Goal: Task Accomplishment & Management: Manage account settings

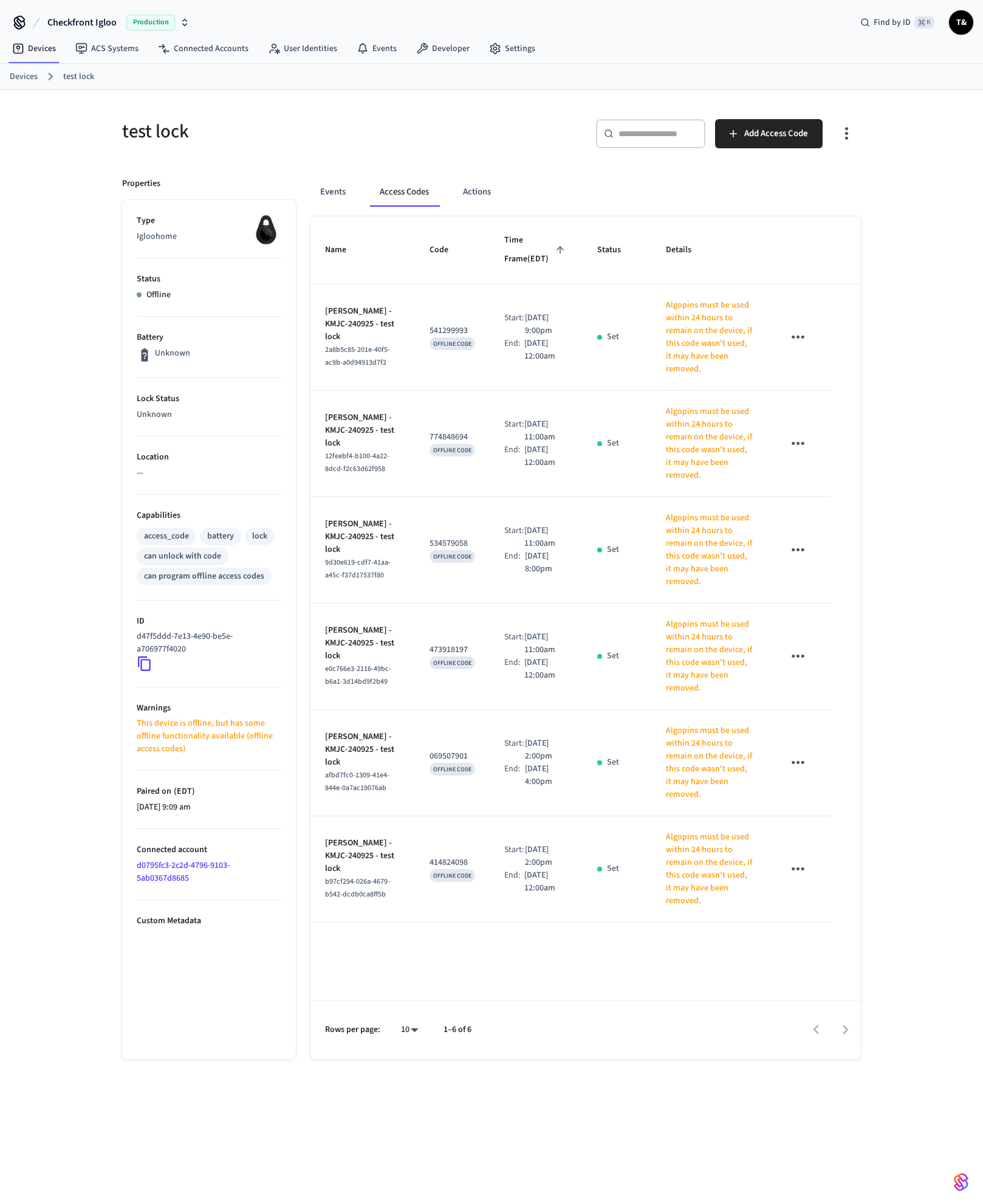
click at [29, 76] on link "Devices" at bounding box center [24, 76] width 28 height 13
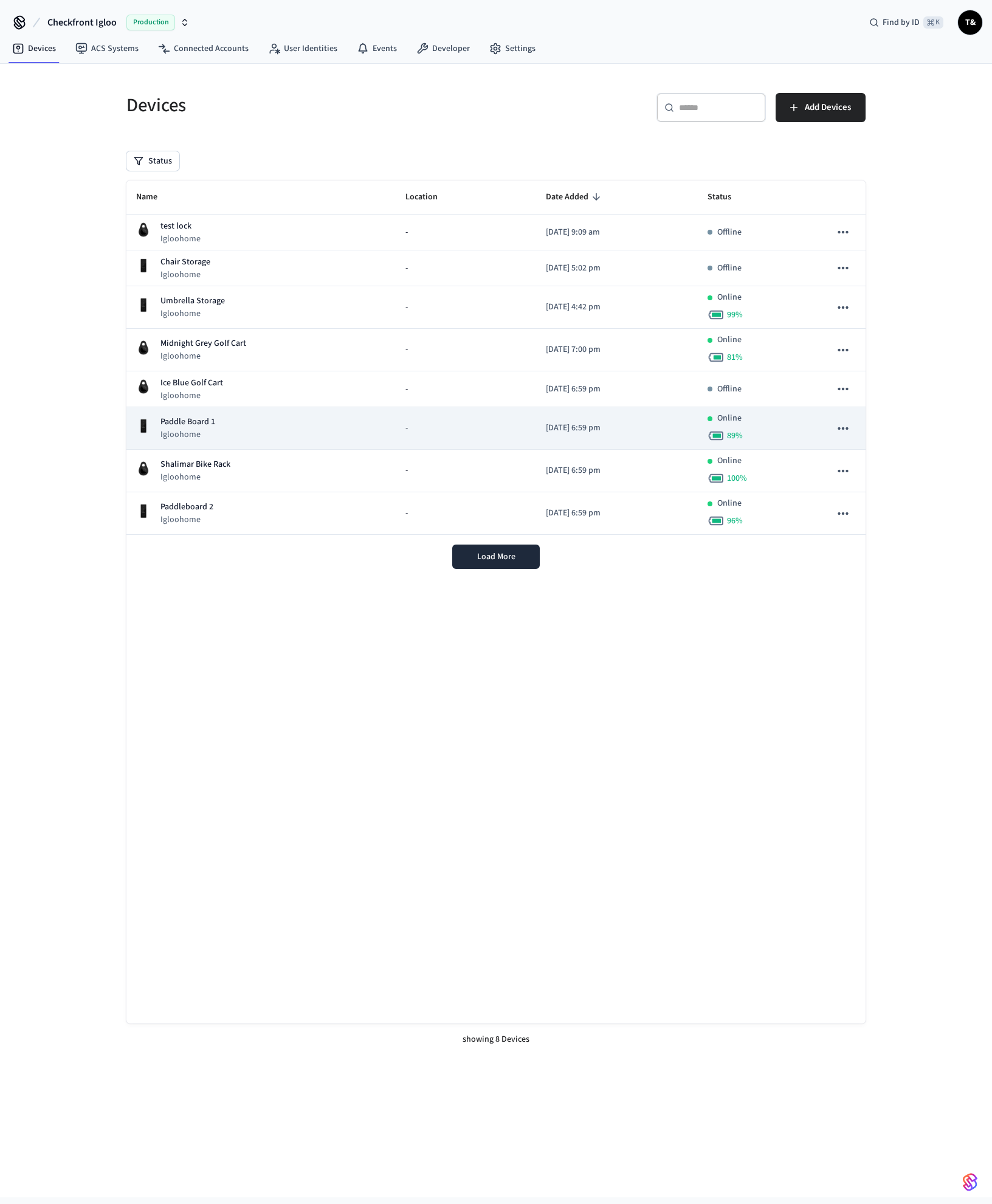
click at [230, 428] on div "Paddle Board 1 Igloohome" at bounding box center [261, 428] width 250 height 25
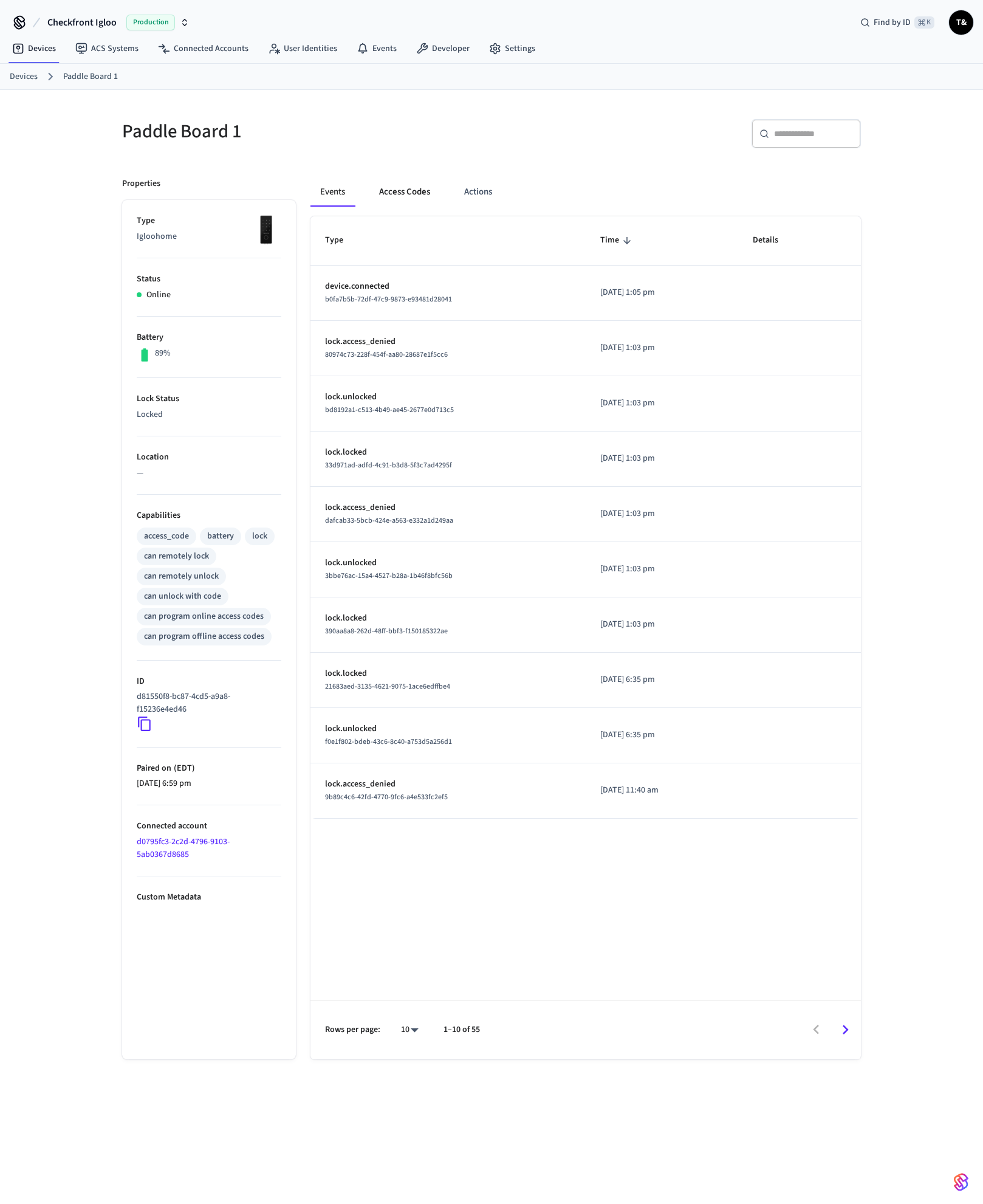
click at [386, 183] on button "Access Codes" at bounding box center [405, 192] width 70 height 29
click at [411, 198] on button "Access Codes" at bounding box center [405, 192] width 70 height 29
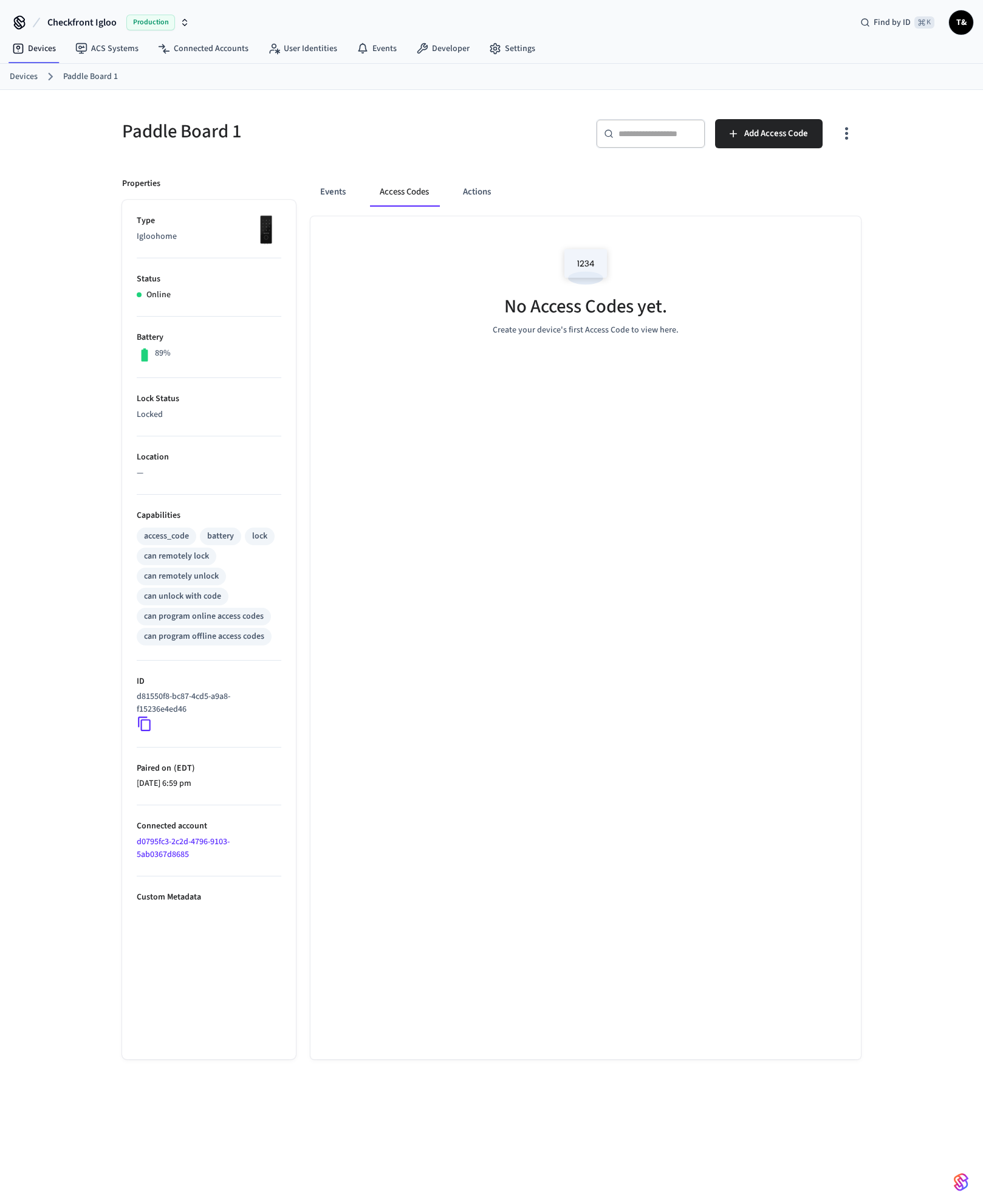
click at [421, 198] on button "Access Codes" at bounding box center [404, 192] width 68 height 29
click at [337, 198] on button "Events" at bounding box center [333, 192] width 45 height 29
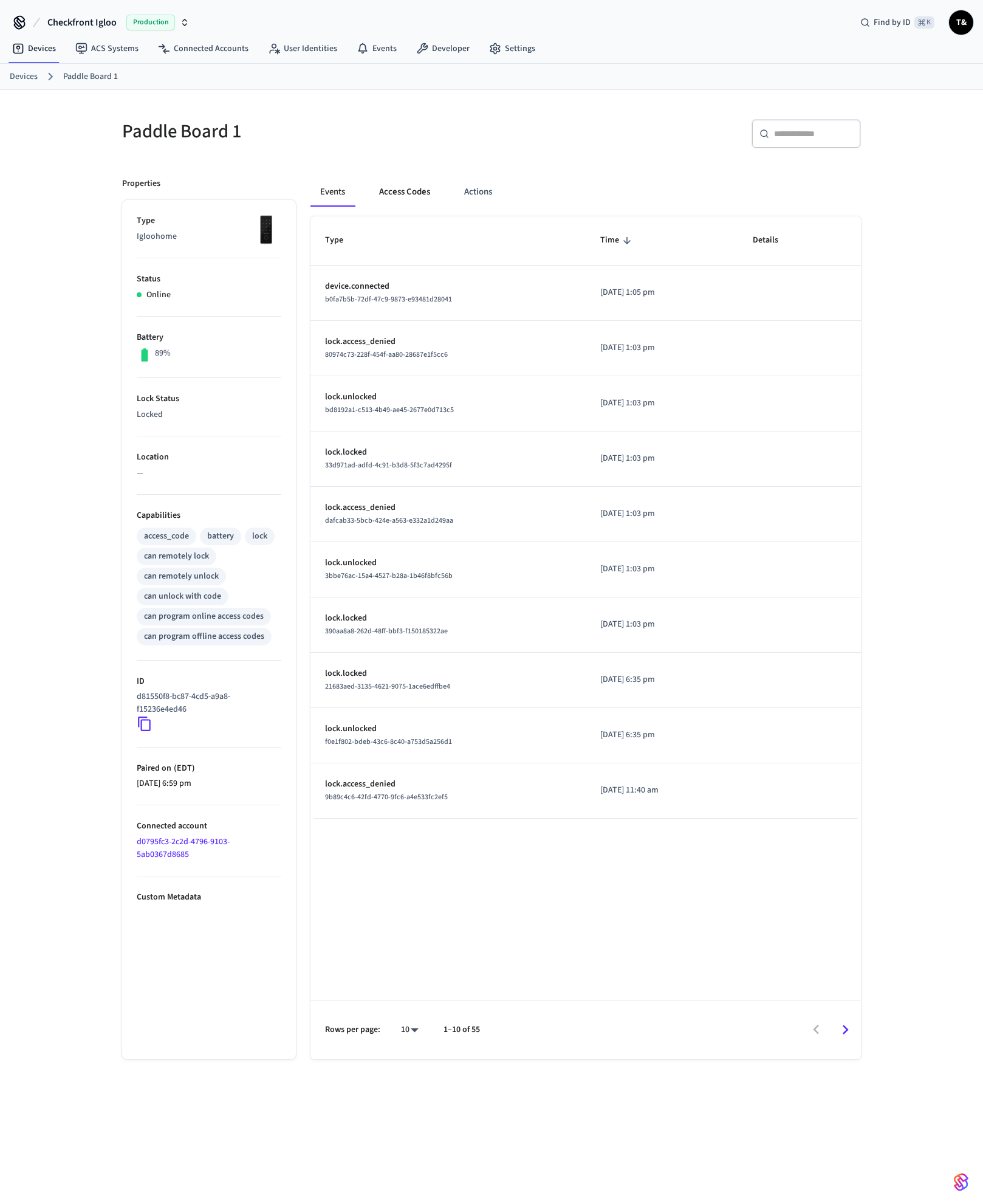
click at [400, 196] on button "Access Codes" at bounding box center [405, 192] width 70 height 29
click at [190, 50] on link "Connected Accounts" at bounding box center [203, 48] width 110 height 22
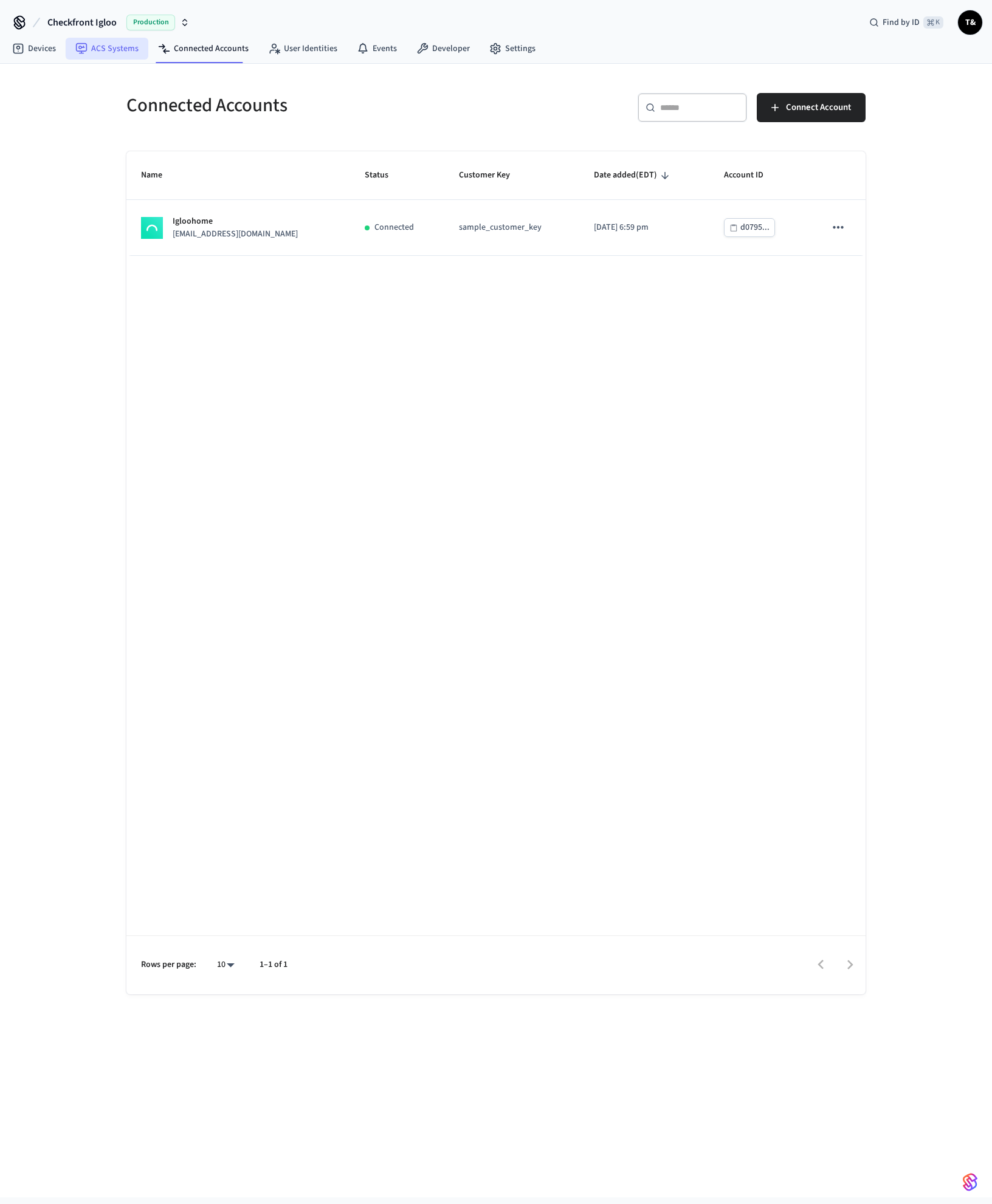
click at [133, 46] on link "ACS Systems" at bounding box center [107, 48] width 83 height 22
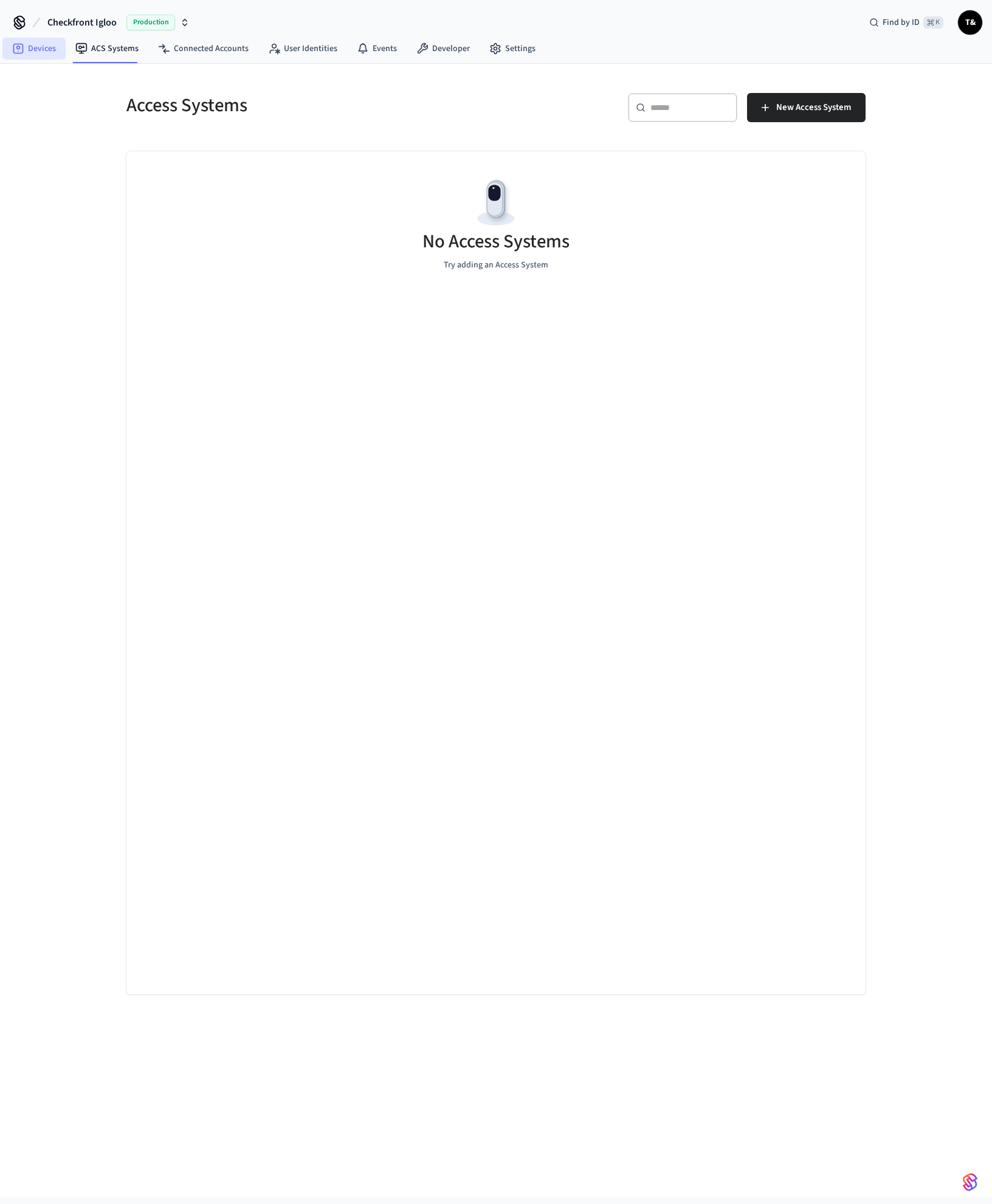
click at [40, 49] on link "Devices" at bounding box center [34, 48] width 63 height 22
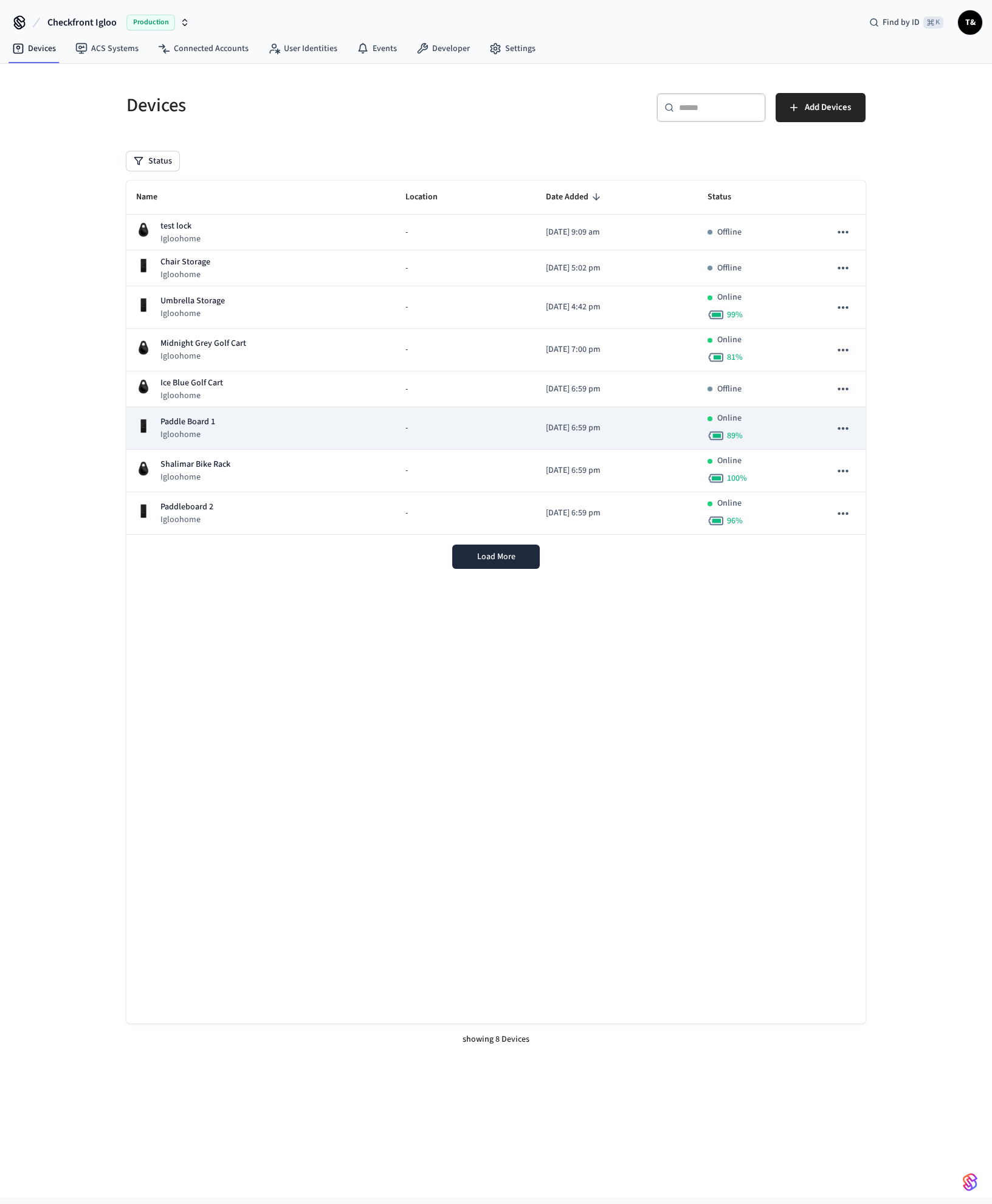
click at [224, 439] on div "Paddle Board 1 Igloohome" at bounding box center [261, 428] width 250 height 25
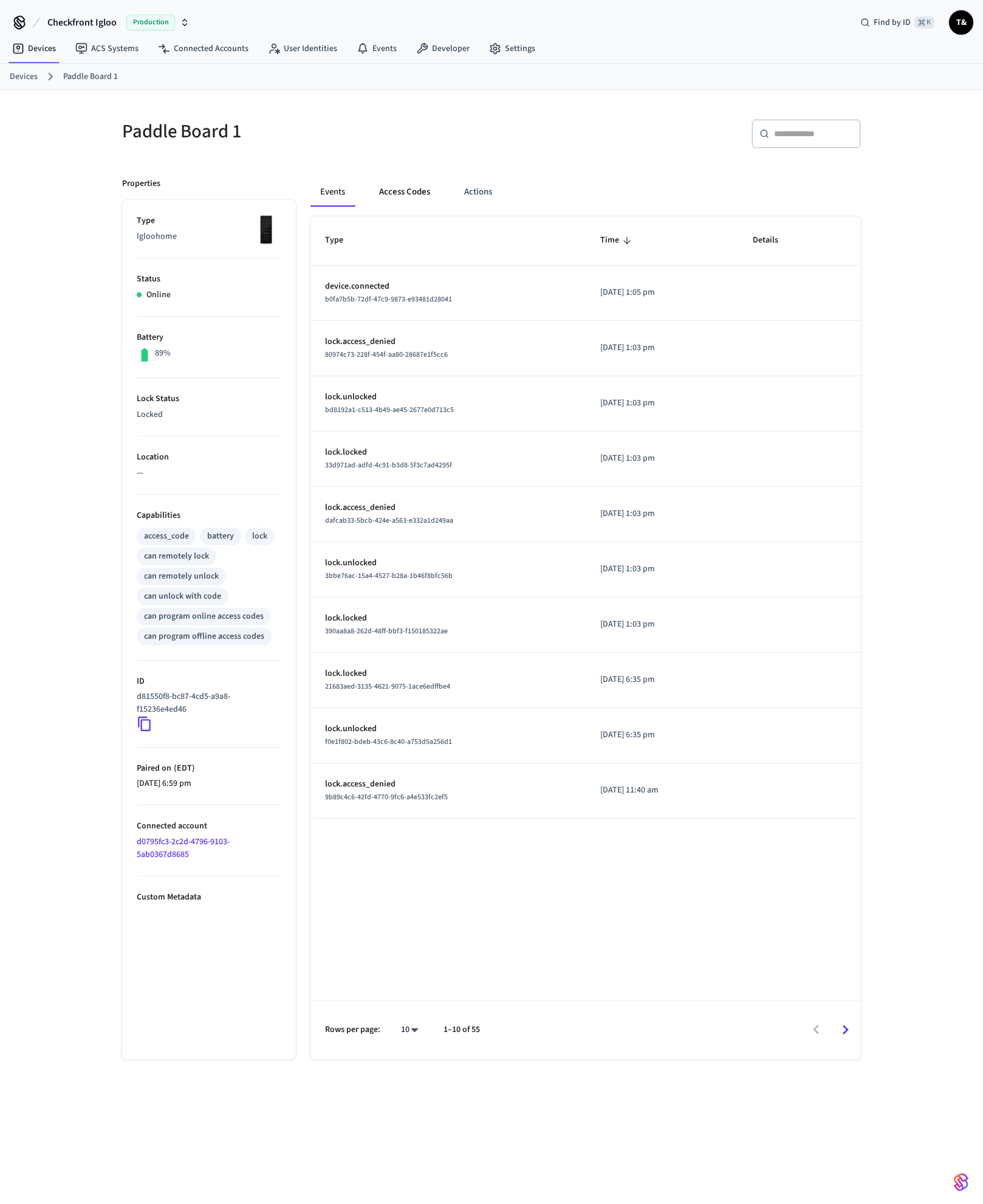
click at [400, 186] on button "Access Codes" at bounding box center [405, 192] width 70 height 29
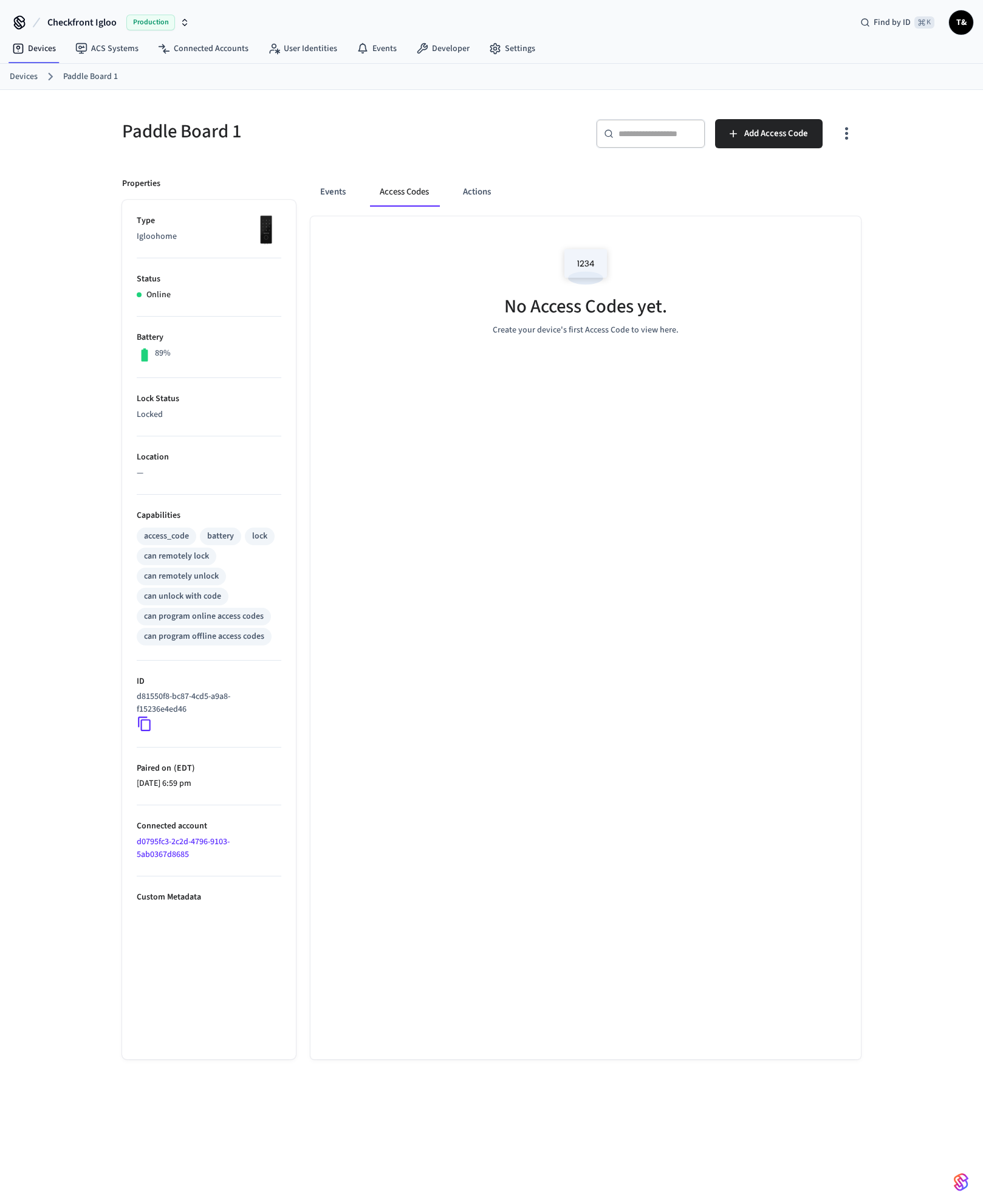
click at [35, 72] on link "Devices" at bounding box center [24, 76] width 28 height 13
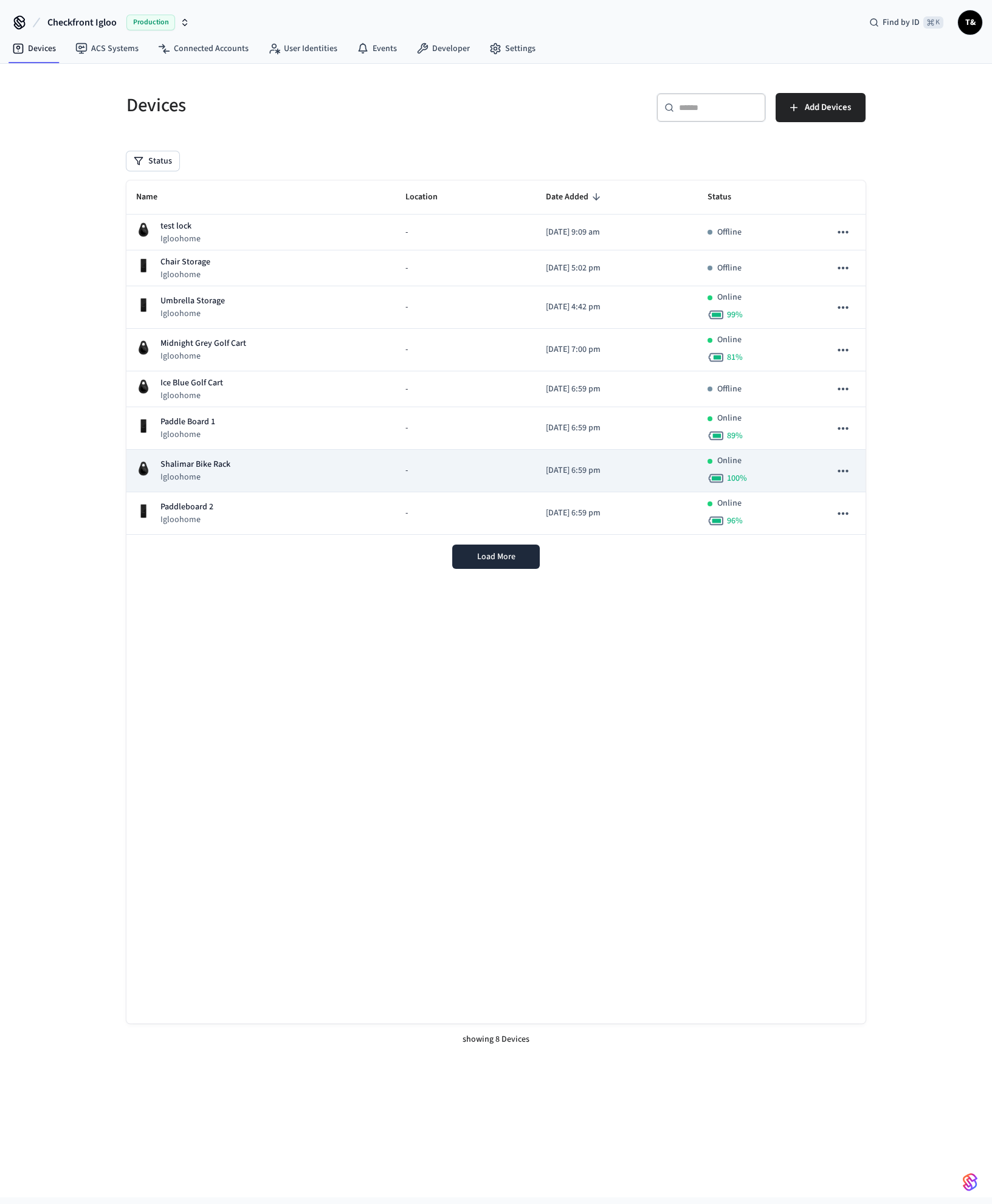
click at [186, 464] on p "Shalimar Bike Rack" at bounding box center [195, 464] width 70 height 13
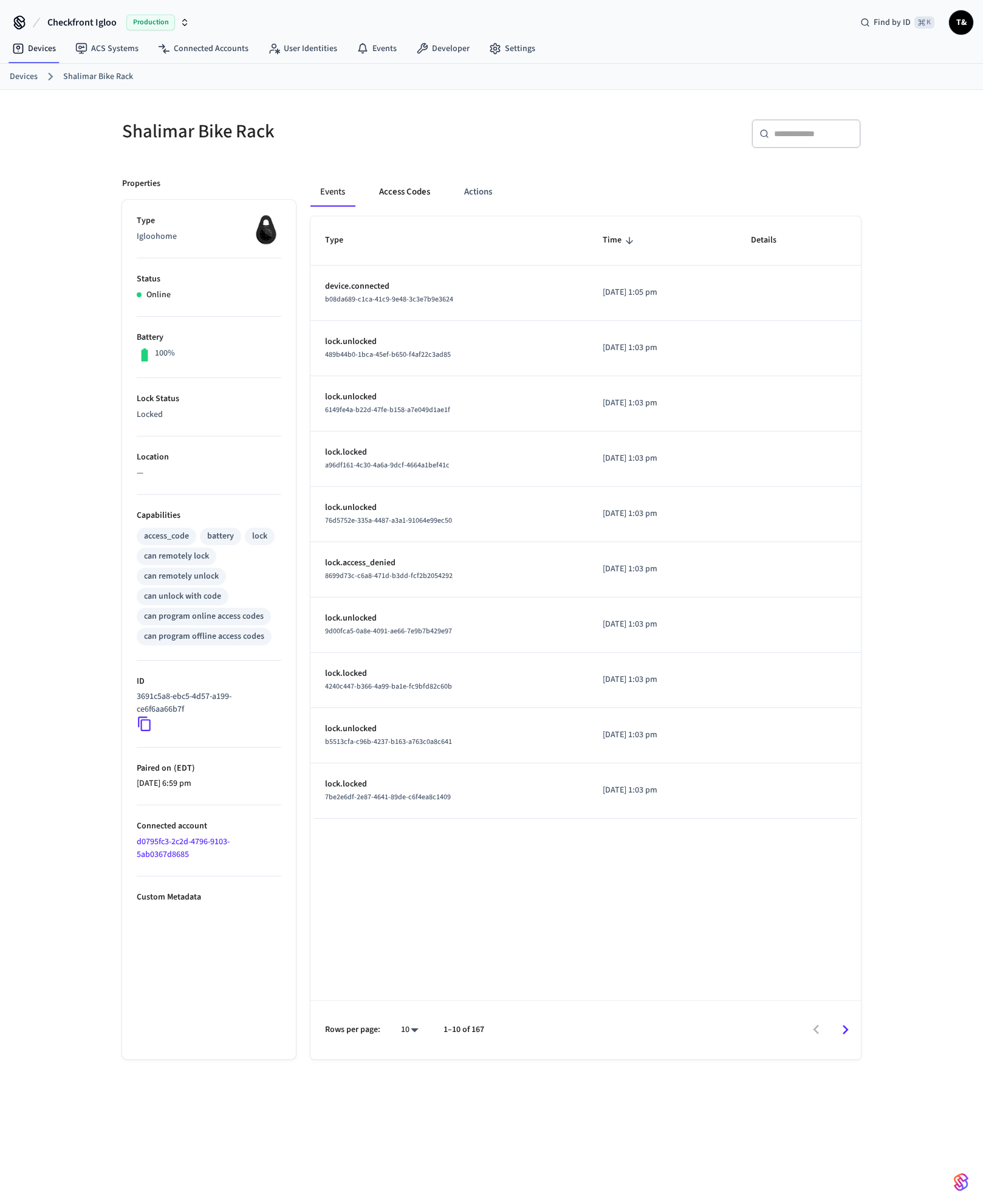
click at [404, 185] on button "Access Codes" at bounding box center [405, 192] width 70 height 29
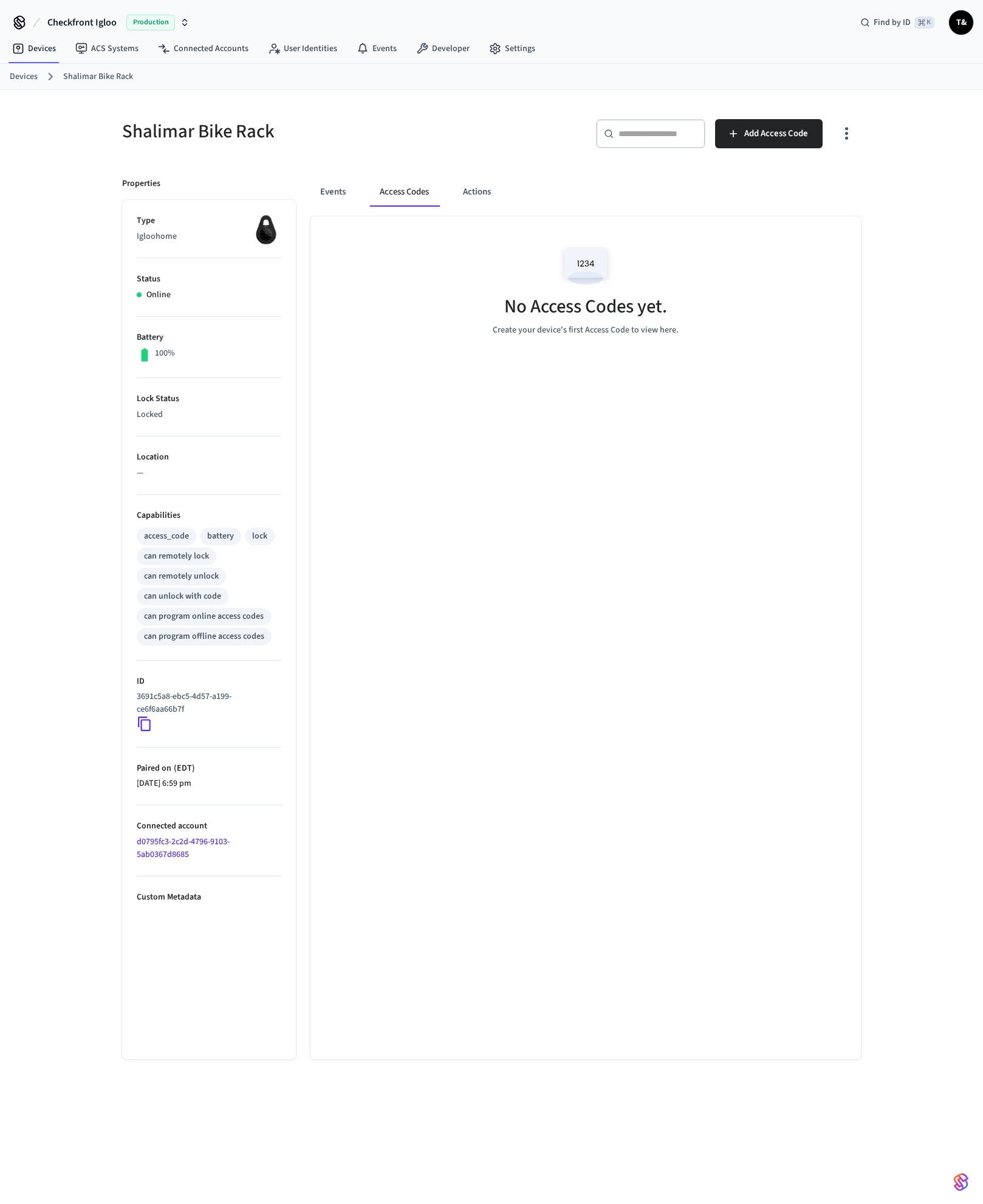
click at [11, 78] on link "Devices" at bounding box center [24, 76] width 28 height 13
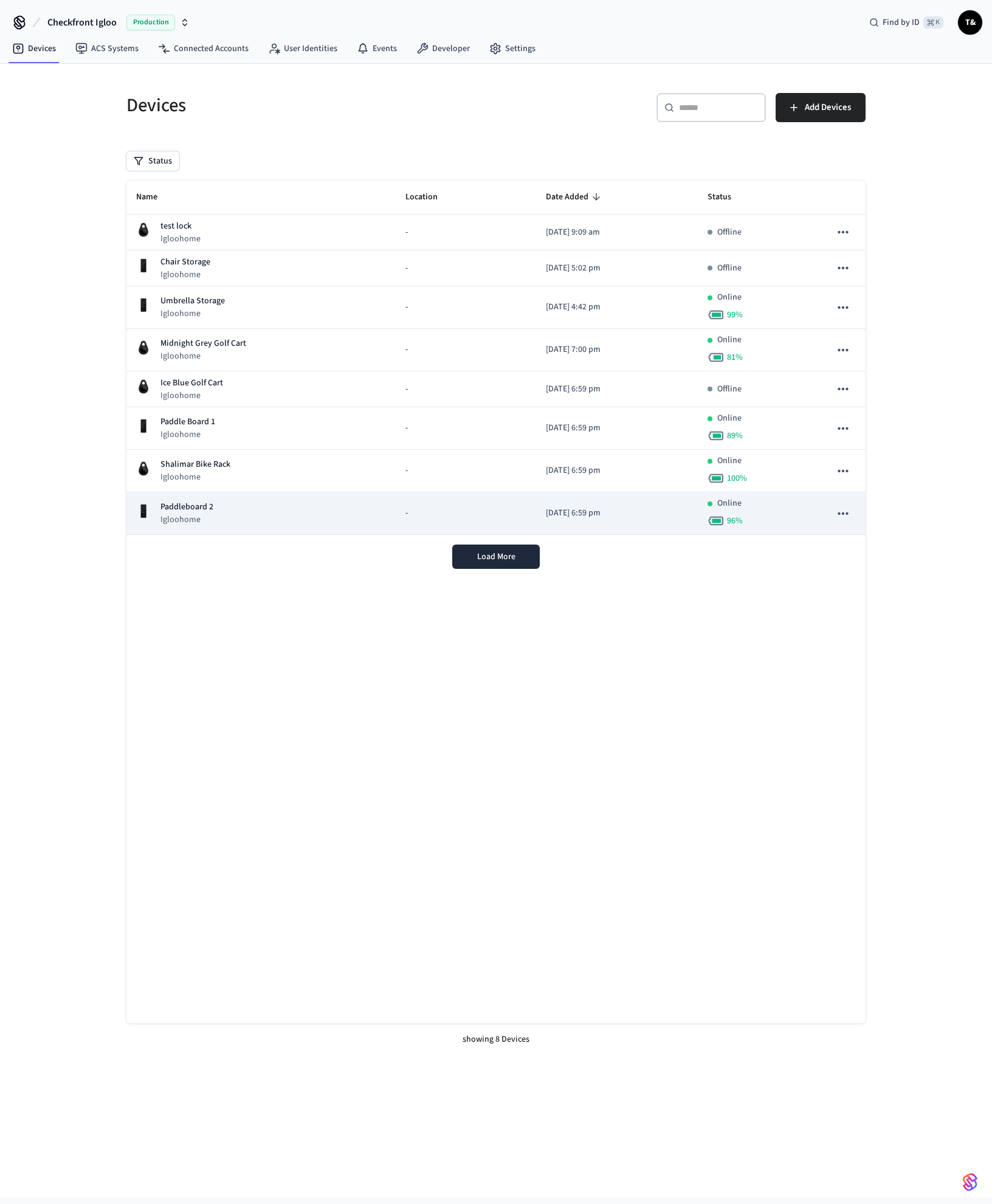
click at [177, 505] on p "Paddleboard 2" at bounding box center [187, 506] width 53 height 13
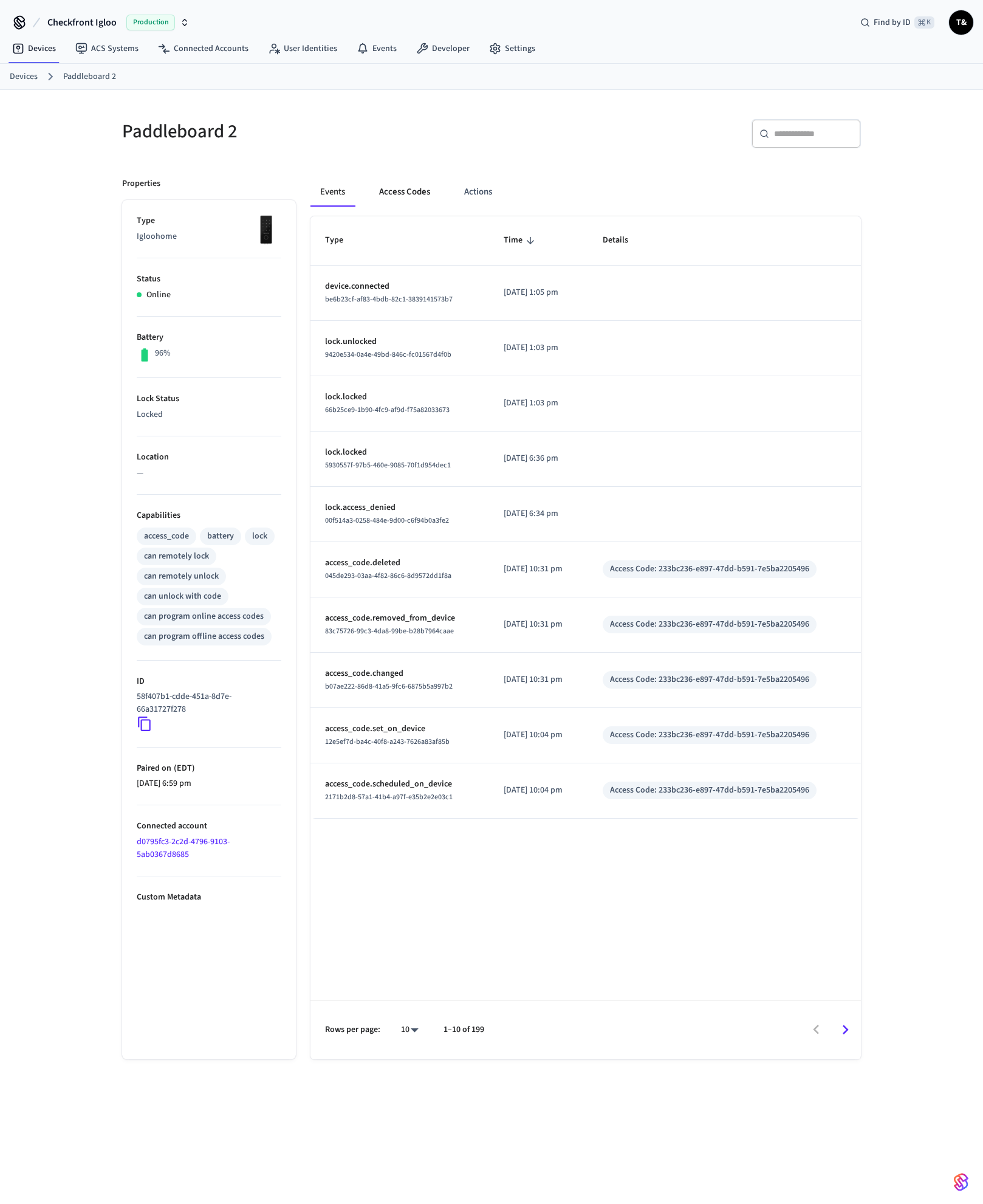
click at [375, 183] on button "Access Codes" at bounding box center [405, 192] width 70 height 29
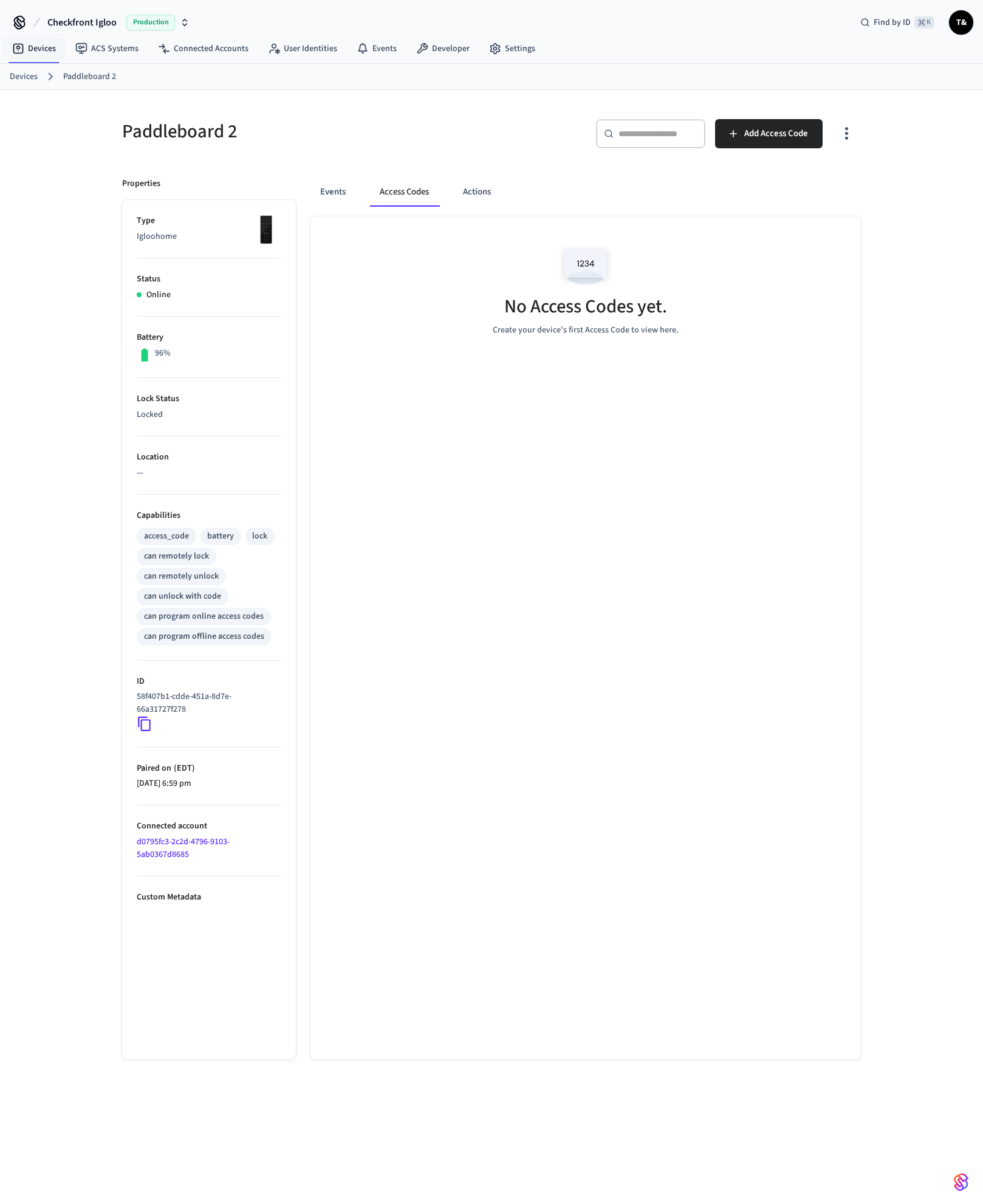
click at [39, 72] on ol "Devices Paddleboard 2" at bounding box center [496, 76] width 974 height 16
click at [29, 79] on link "Devices" at bounding box center [24, 76] width 28 height 13
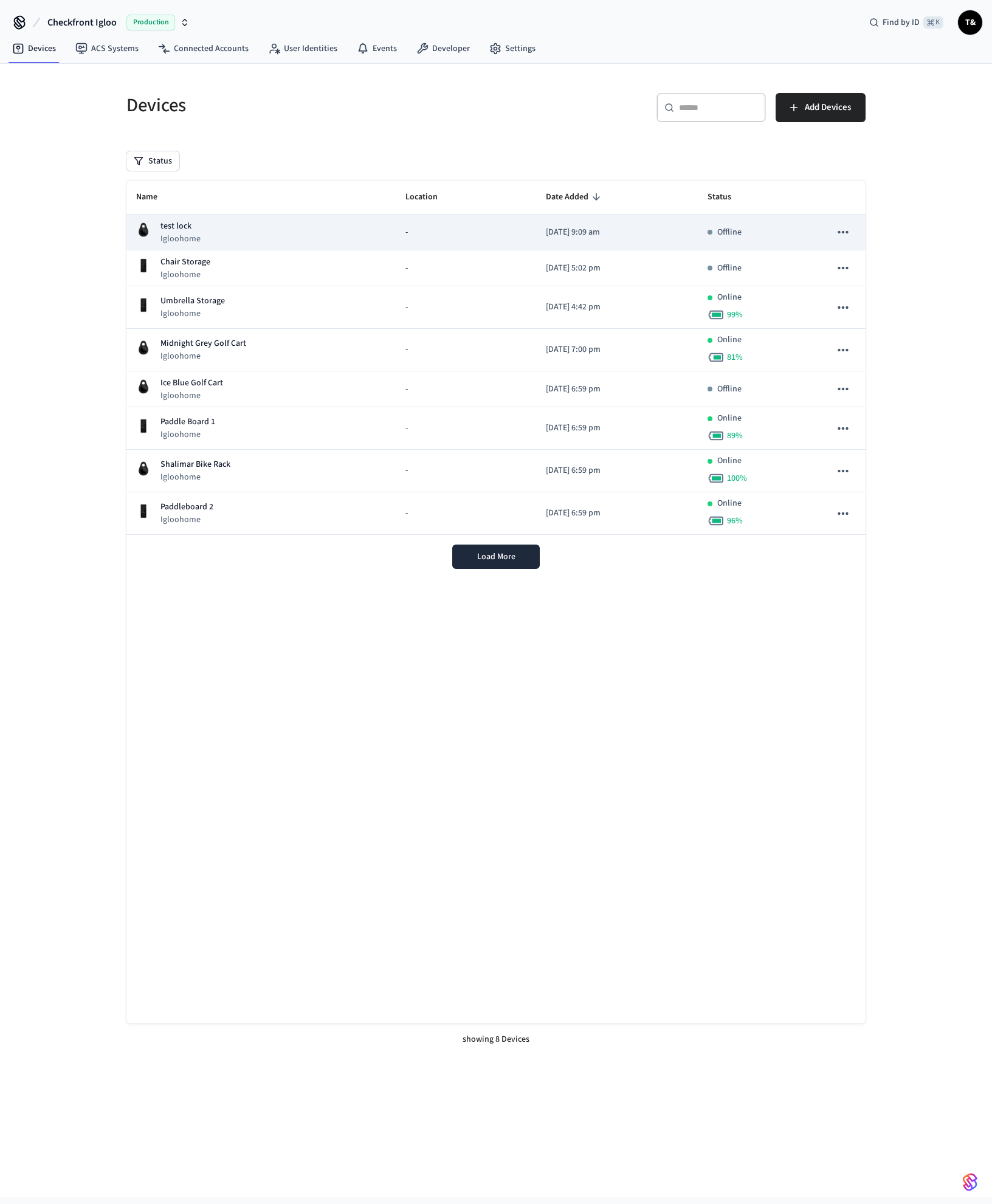
click at [203, 232] on div "test lock Igloohome" at bounding box center [261, 232] width 250 height 25
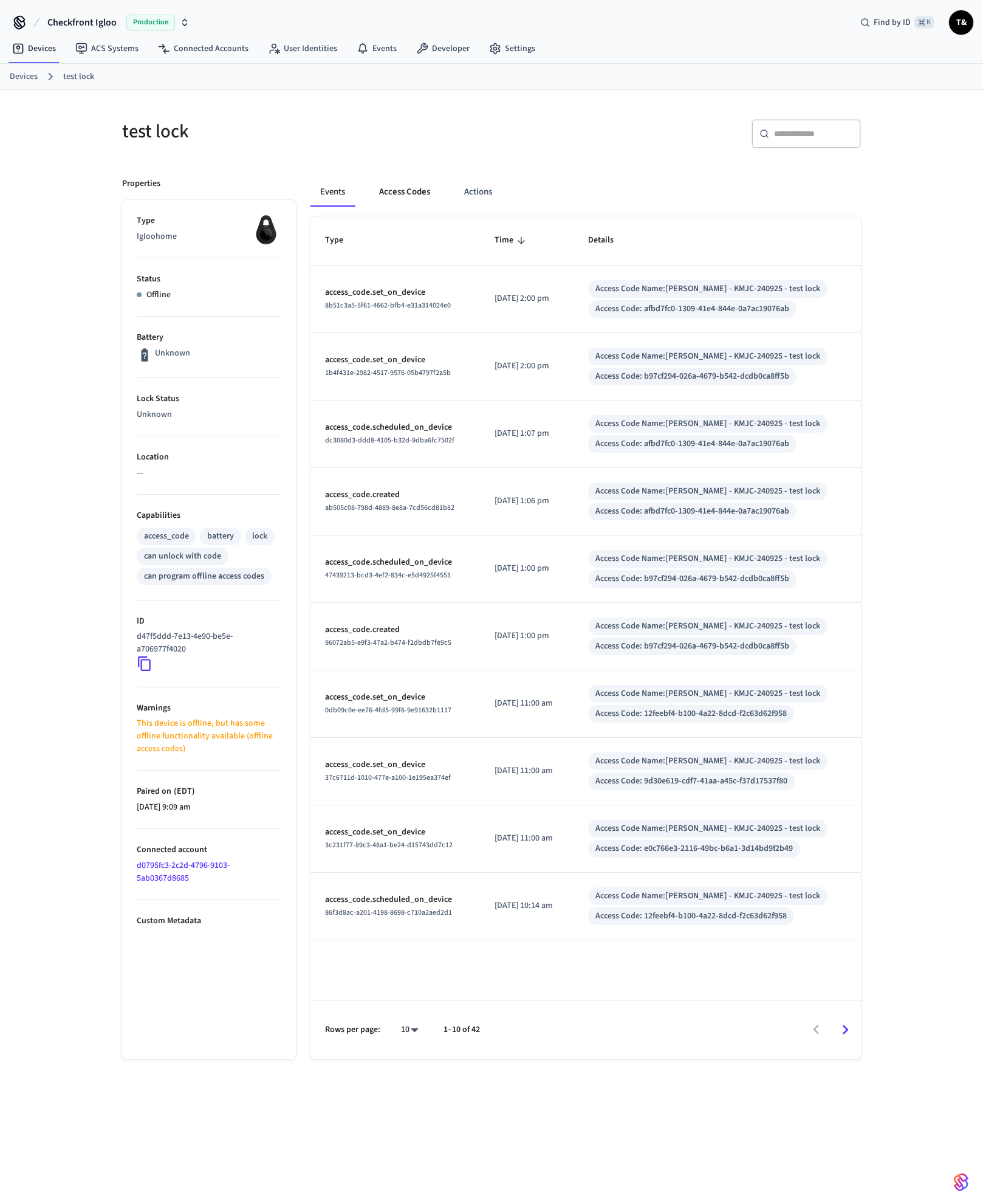
click at [386, 191] on button "Access Codes" at bounding box center [405, 192] width 70 height 29
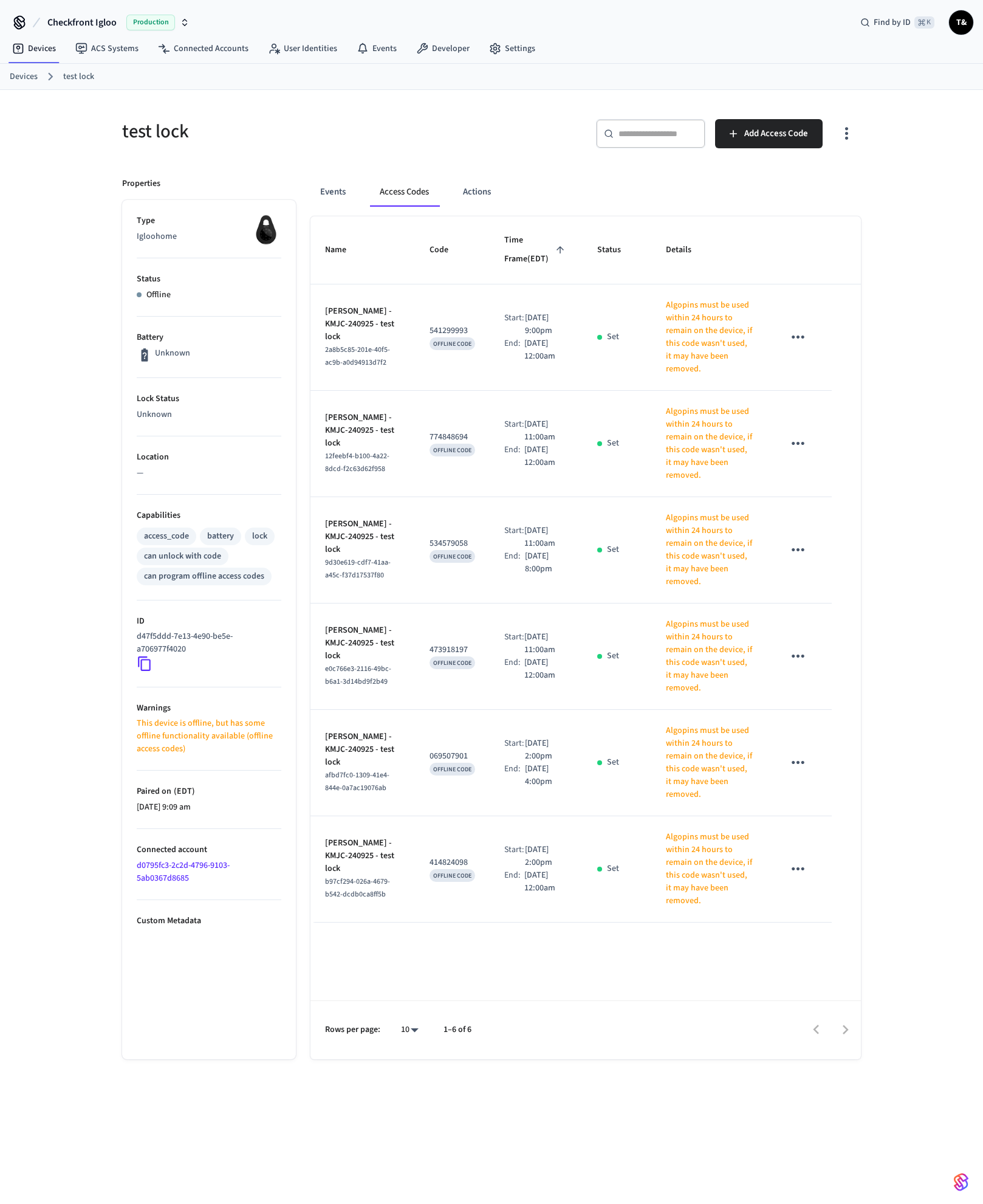
click at [31, 72] on link "Devices" at bounding box center [24, 76] width 28 height 13
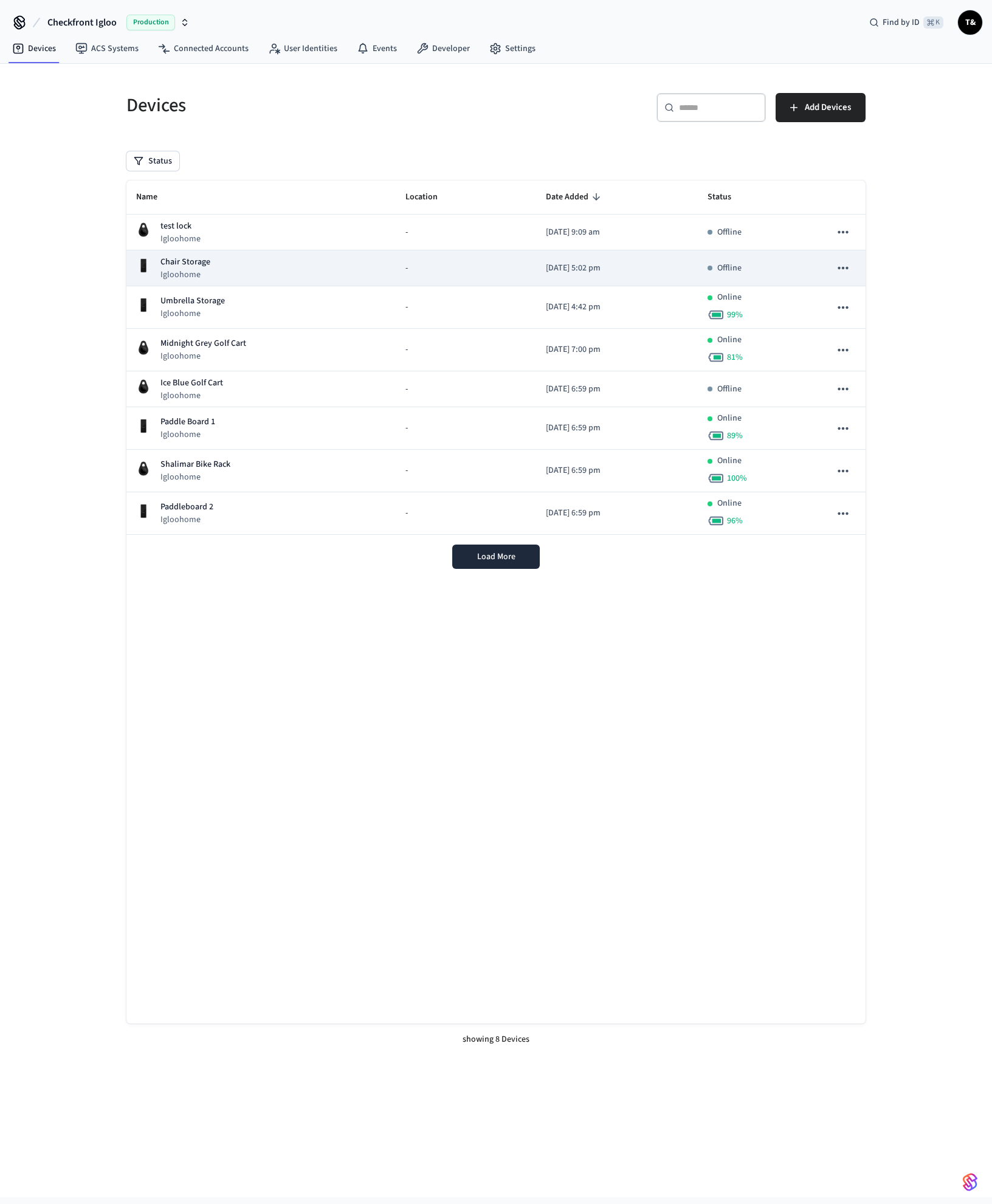
click at [236, 269] on div "Chair Storage Igloohome" at bounding box center [261, 268] width 250 height 25
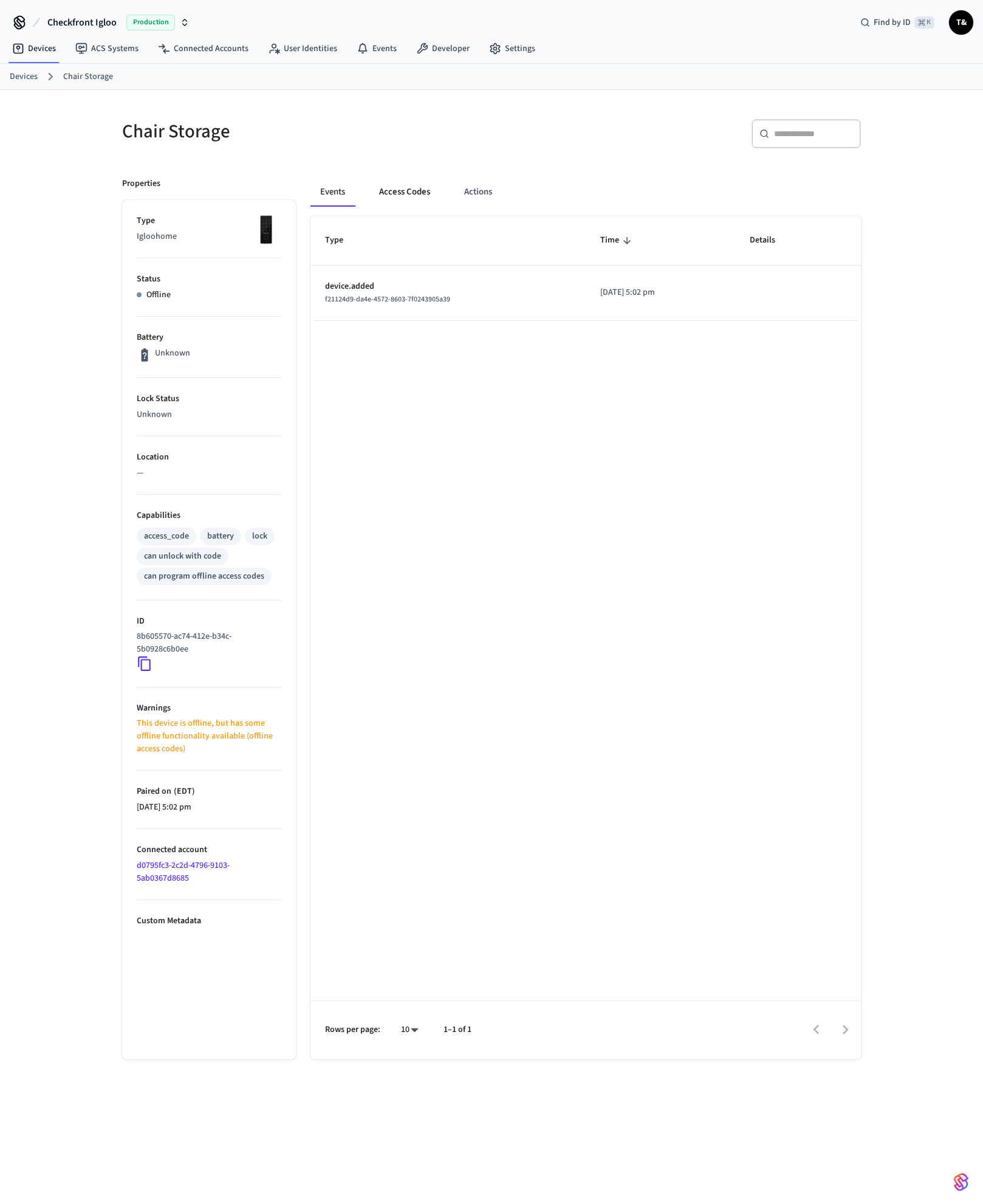
click at [393, 184] on button "Access Codes" at bounding box center [405, 192] width 70 height 29
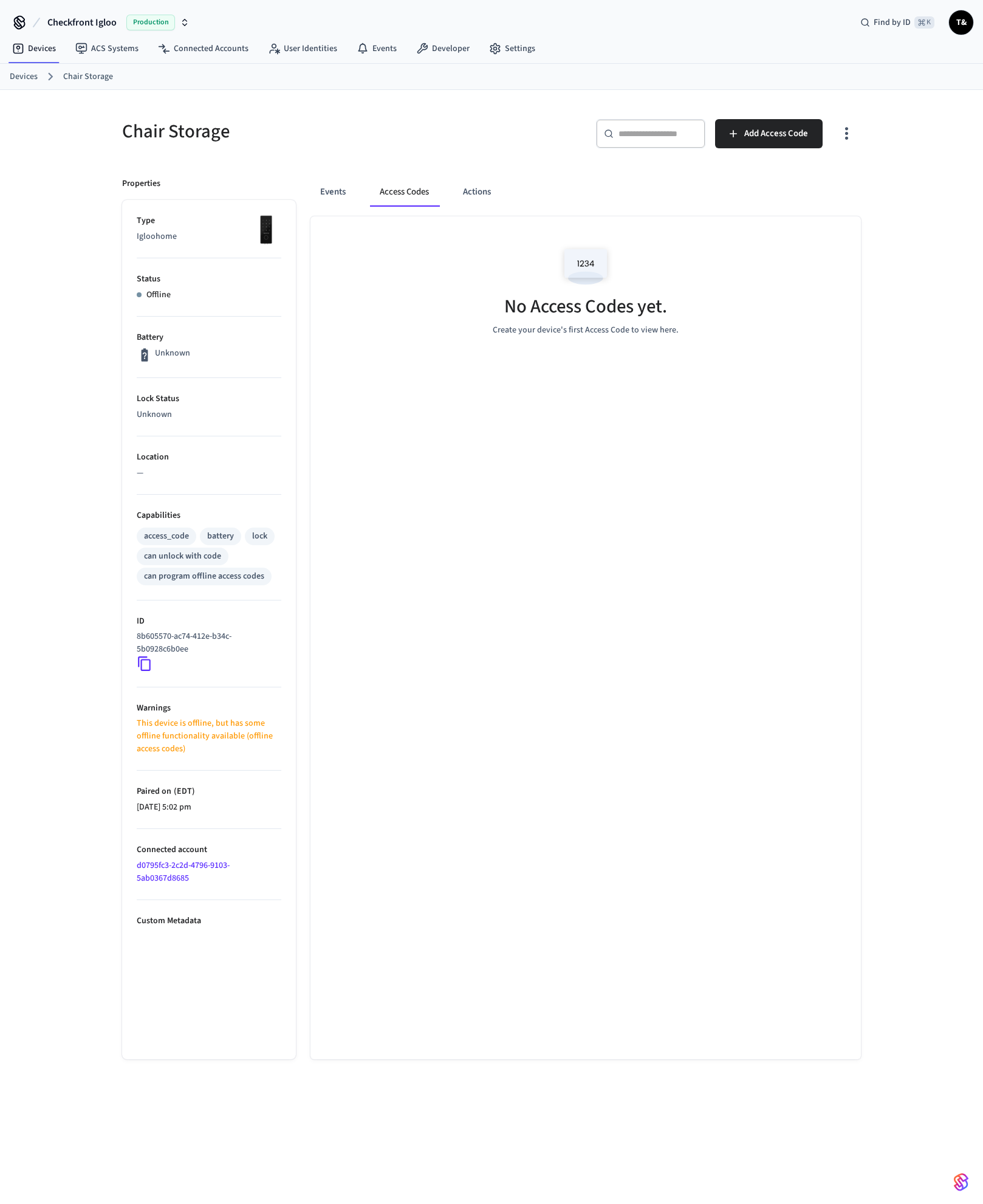
click at [33, 75] on link "Devices" at bounding box center [24, 76] width 28 height 13
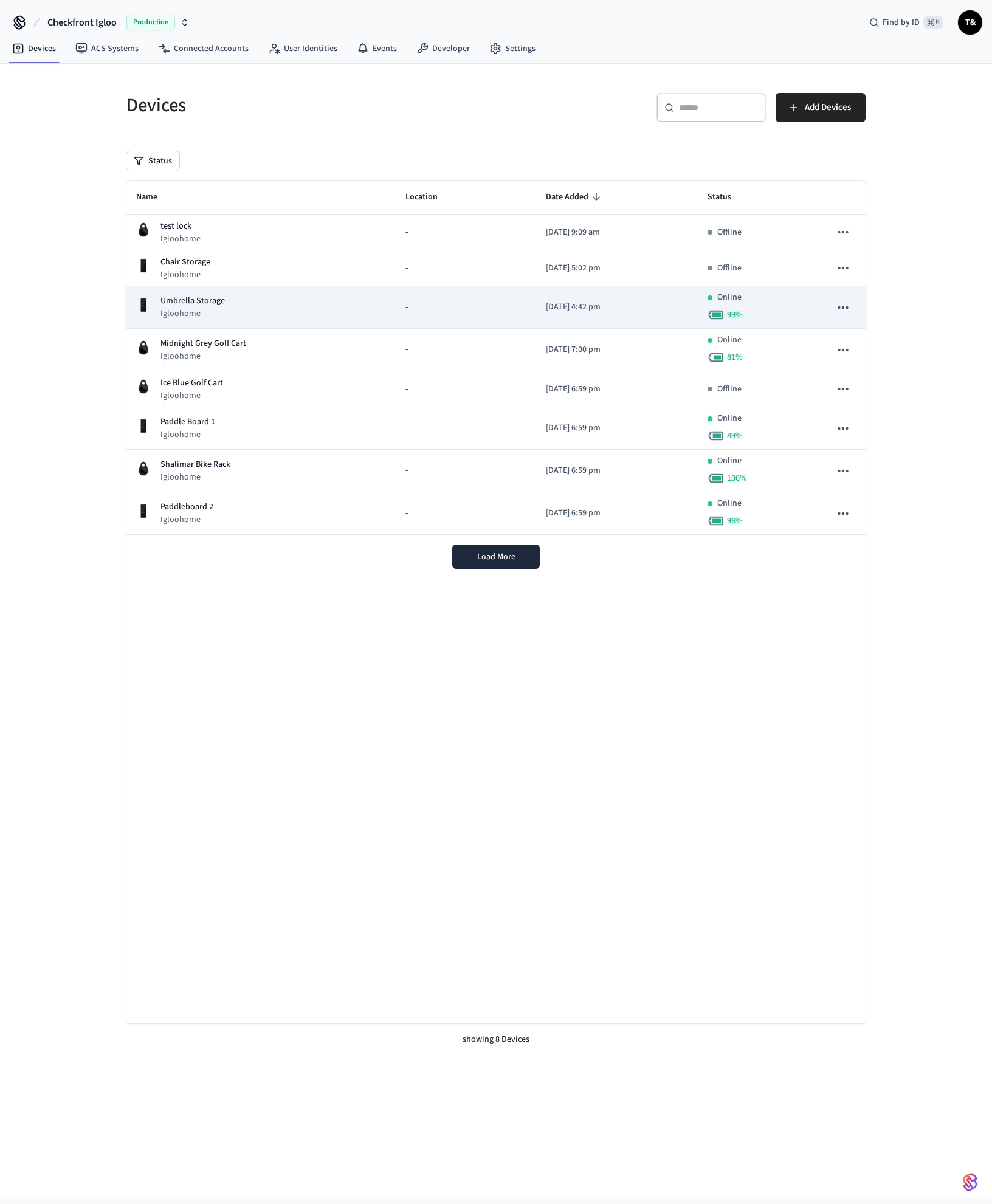
click at [197, 304] on p "Umbrella Storage" at bounding box center [193, 301] width 64 height 13
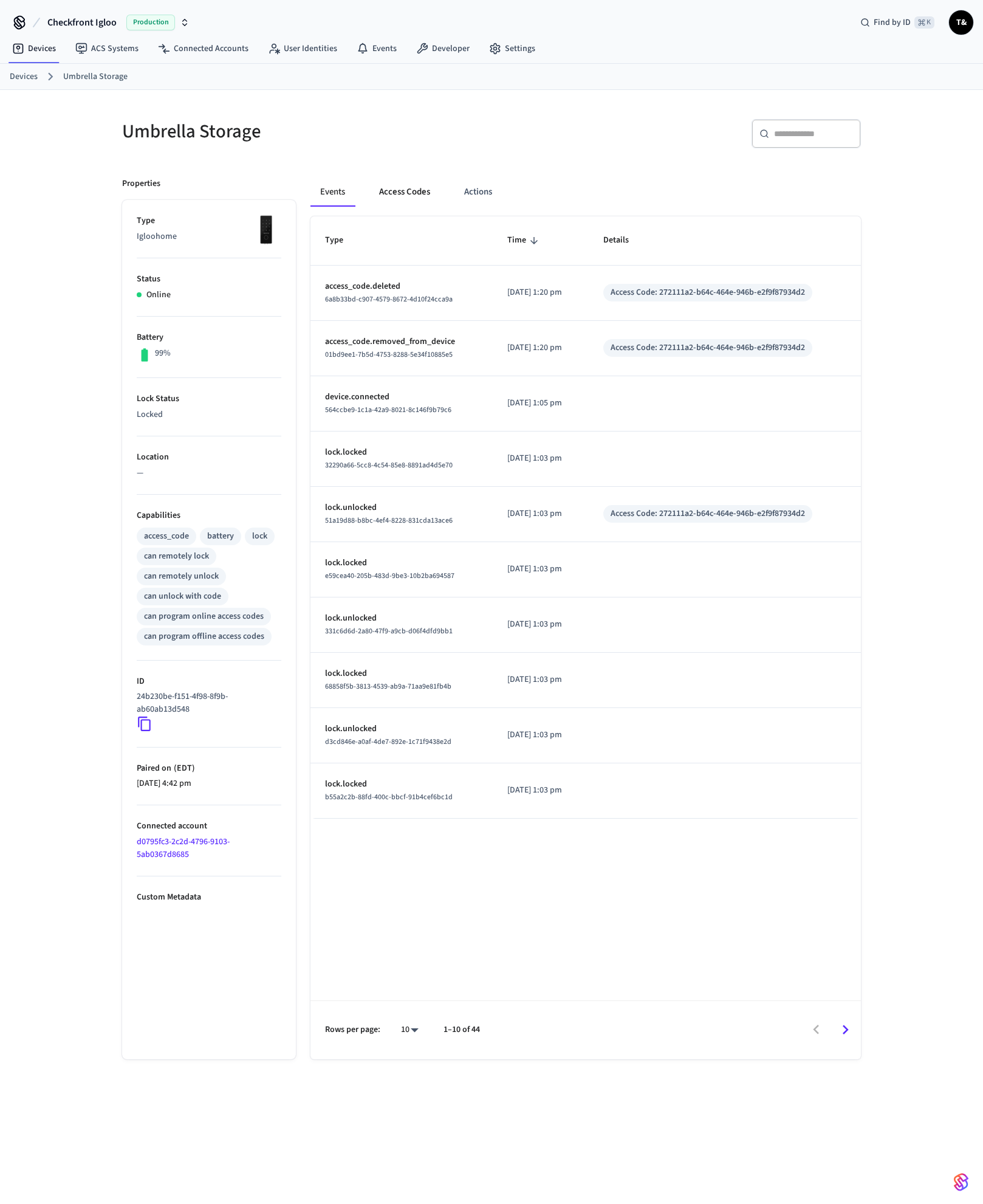
click at [407, 187] on button "Access Codes" at bounding box center [405, 192] width 70 height 29
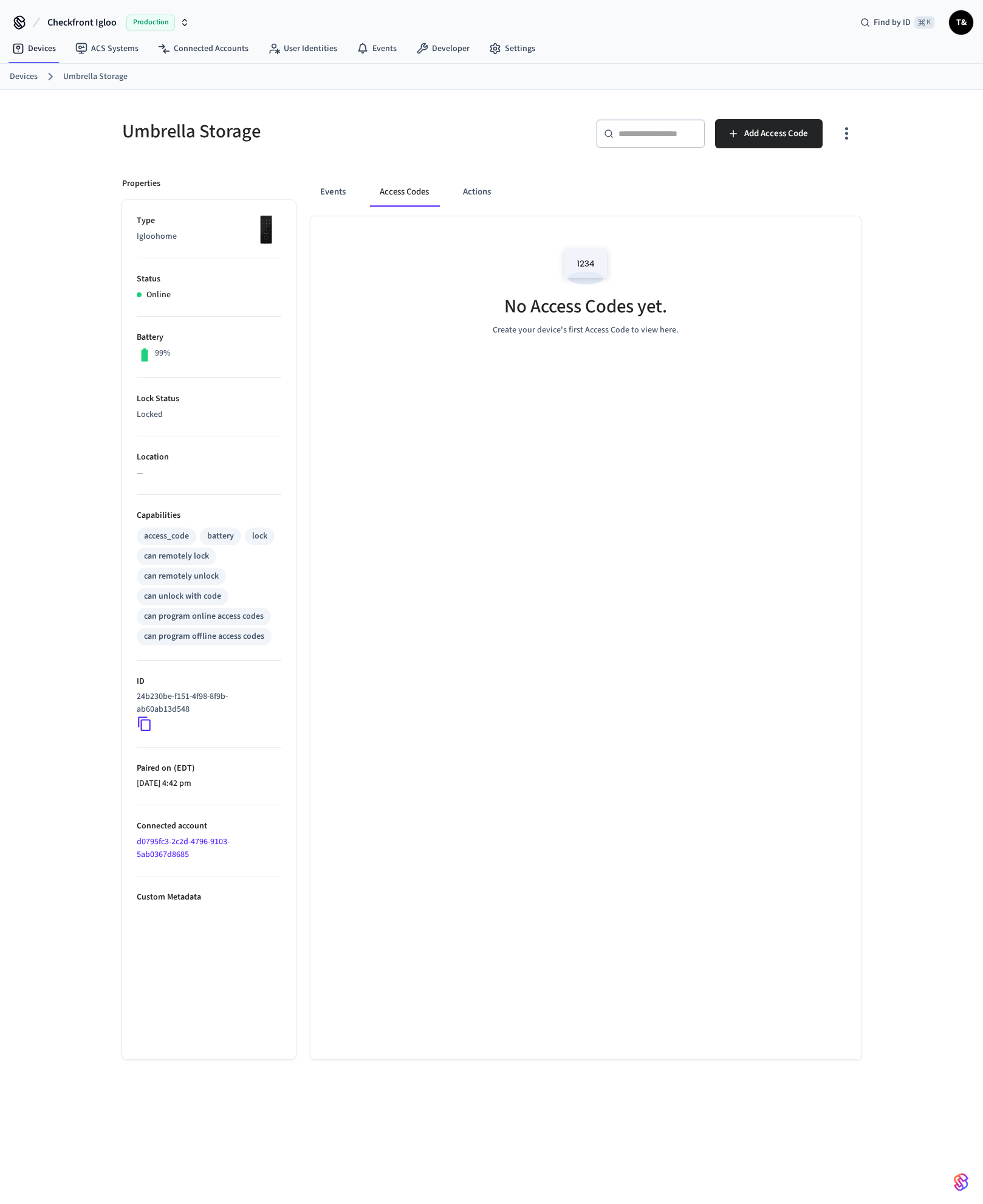
click at [21, 71] on link "Devices" at bounding box center [24, 76] width 28 height 13
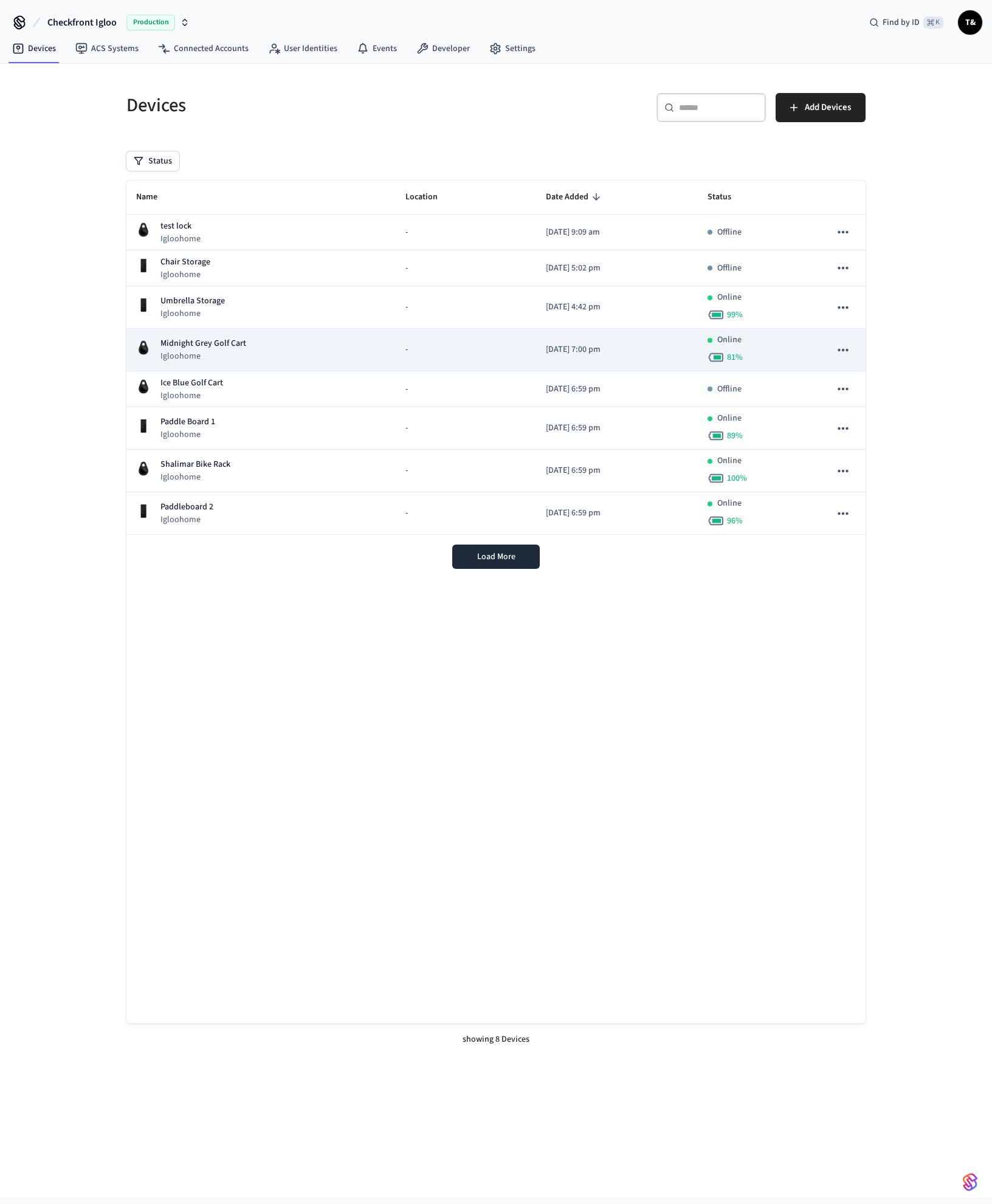
click at [357, 344] on div "Midnight Grey Golf Cart Igloohome" at bounding box center [261, 350] width 250 height 25
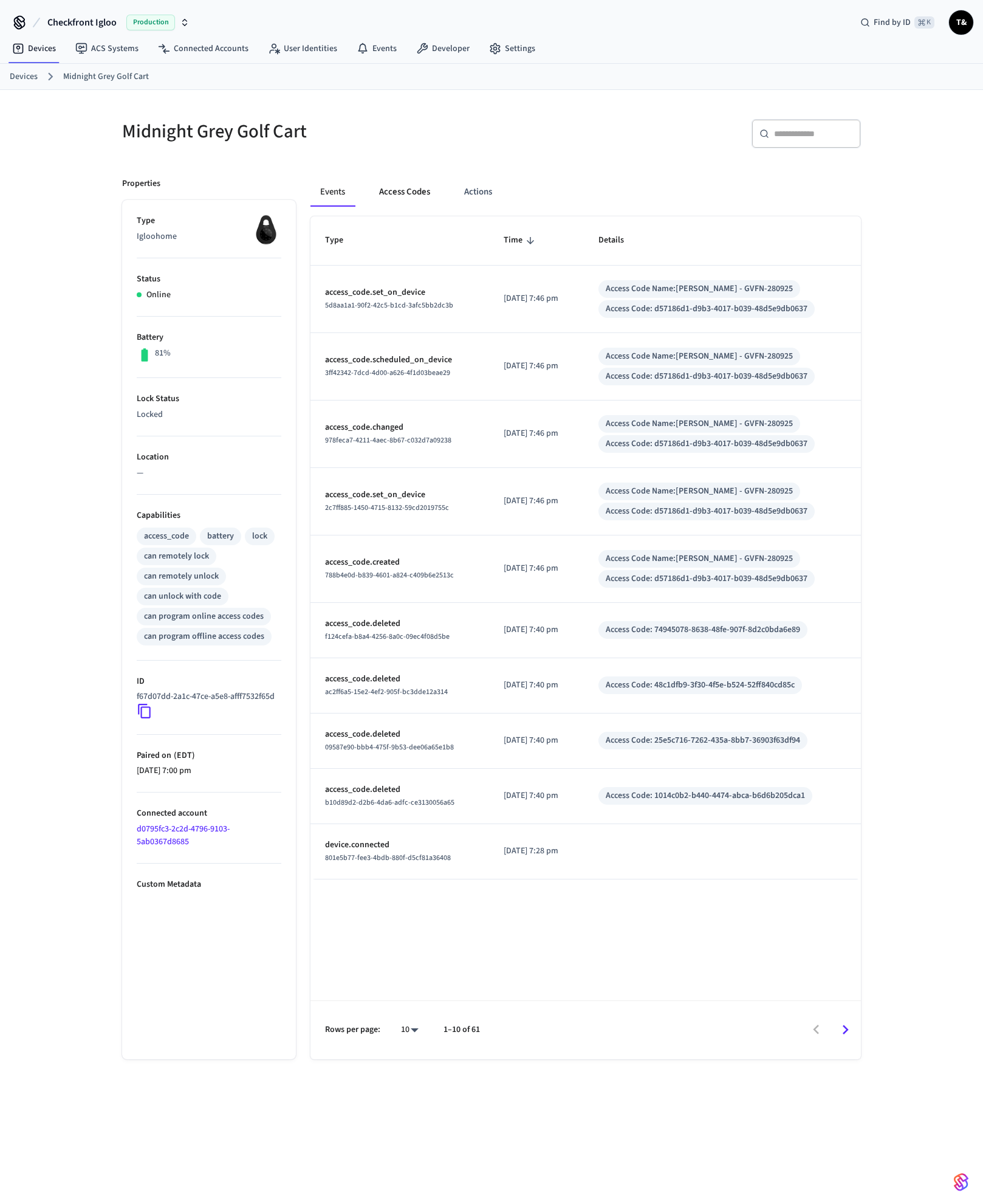
click at [408, 196] on button "Access Codes" at bounding box center [405, 192] width 70 height 29
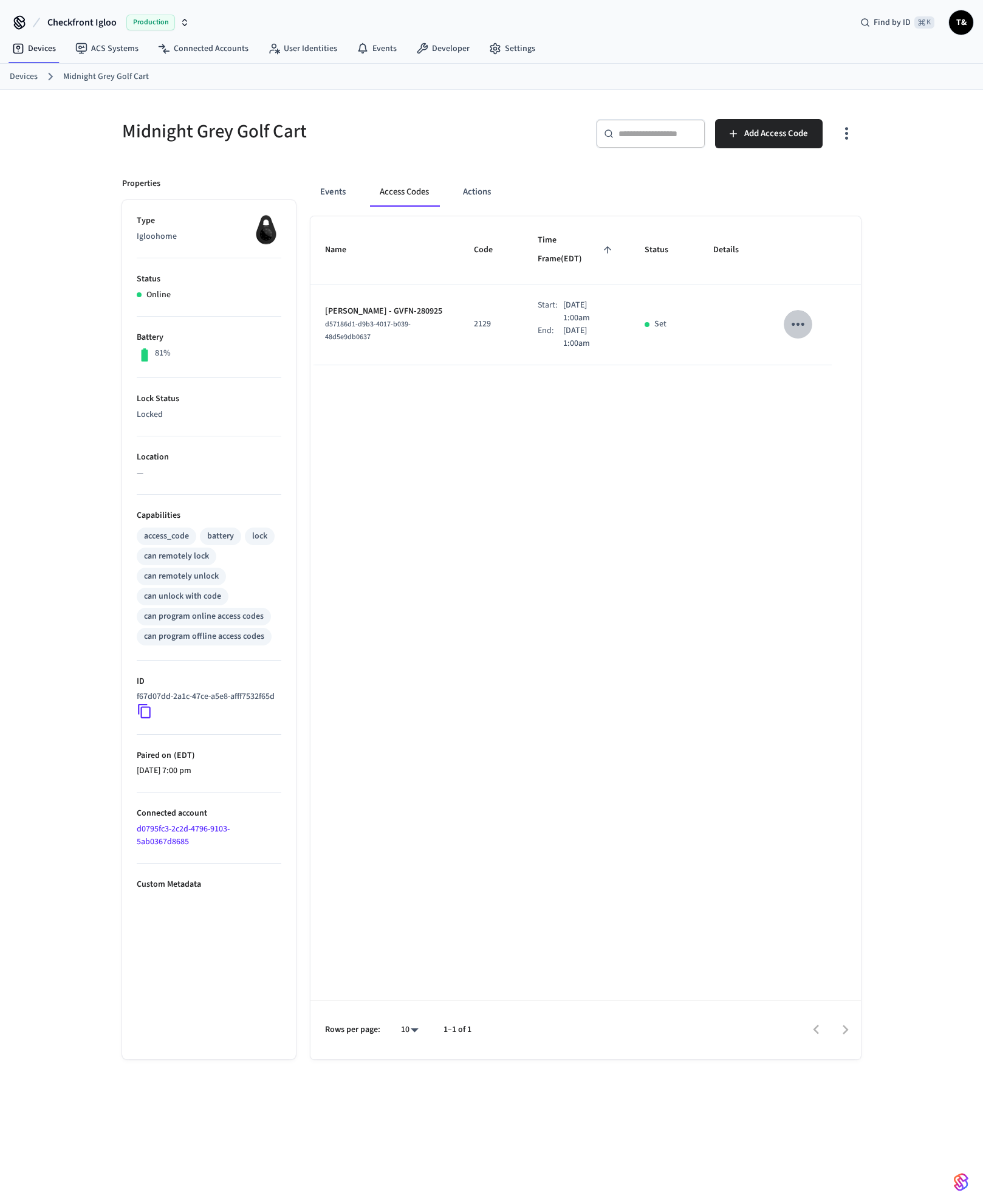
click at [805, 315] on icon "sticky table" at bounding box center [798, 324] width 19 height 19
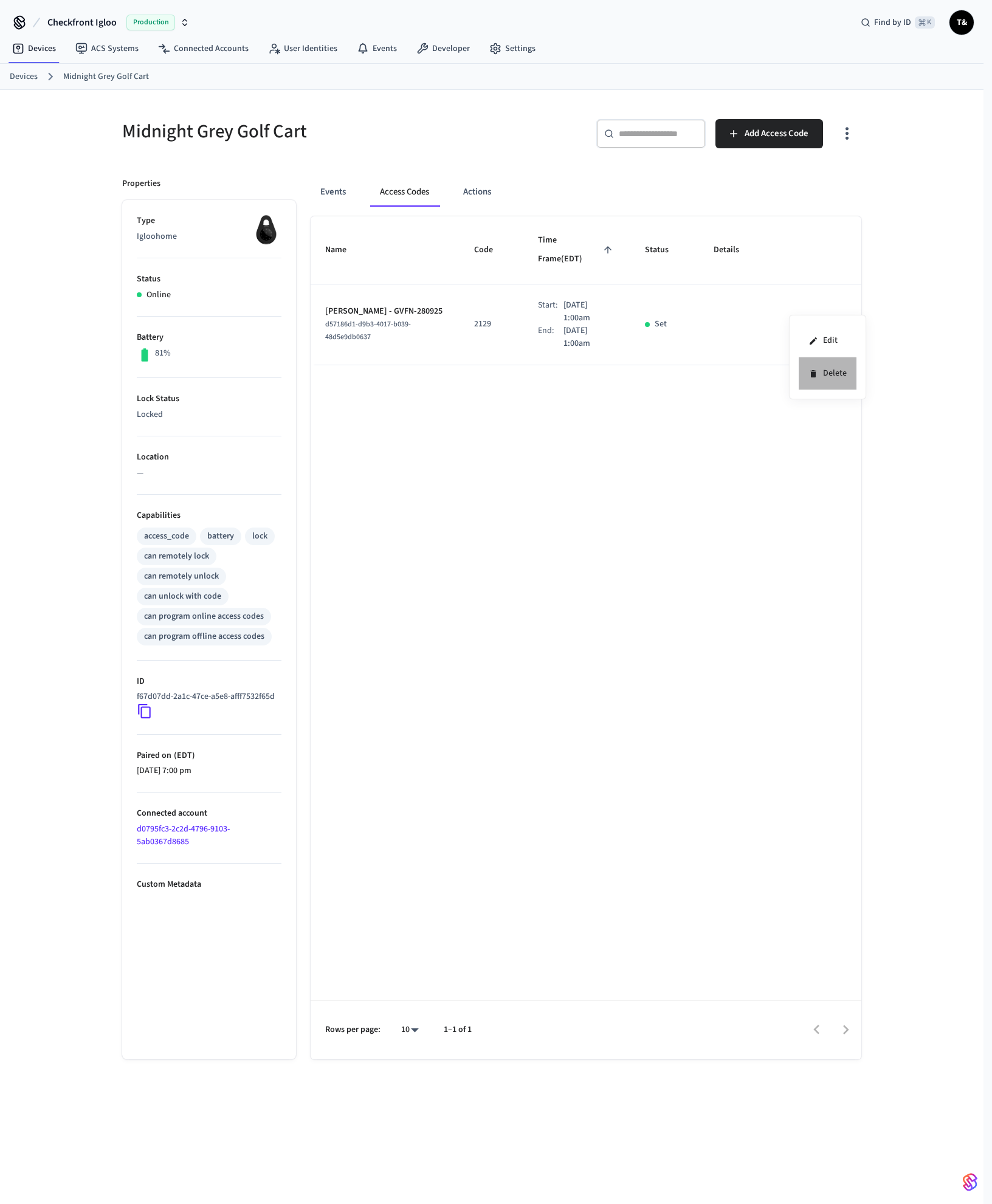
click at [824, 368] on li "Delete" at bounding box center [827, 373] width 58 height 33
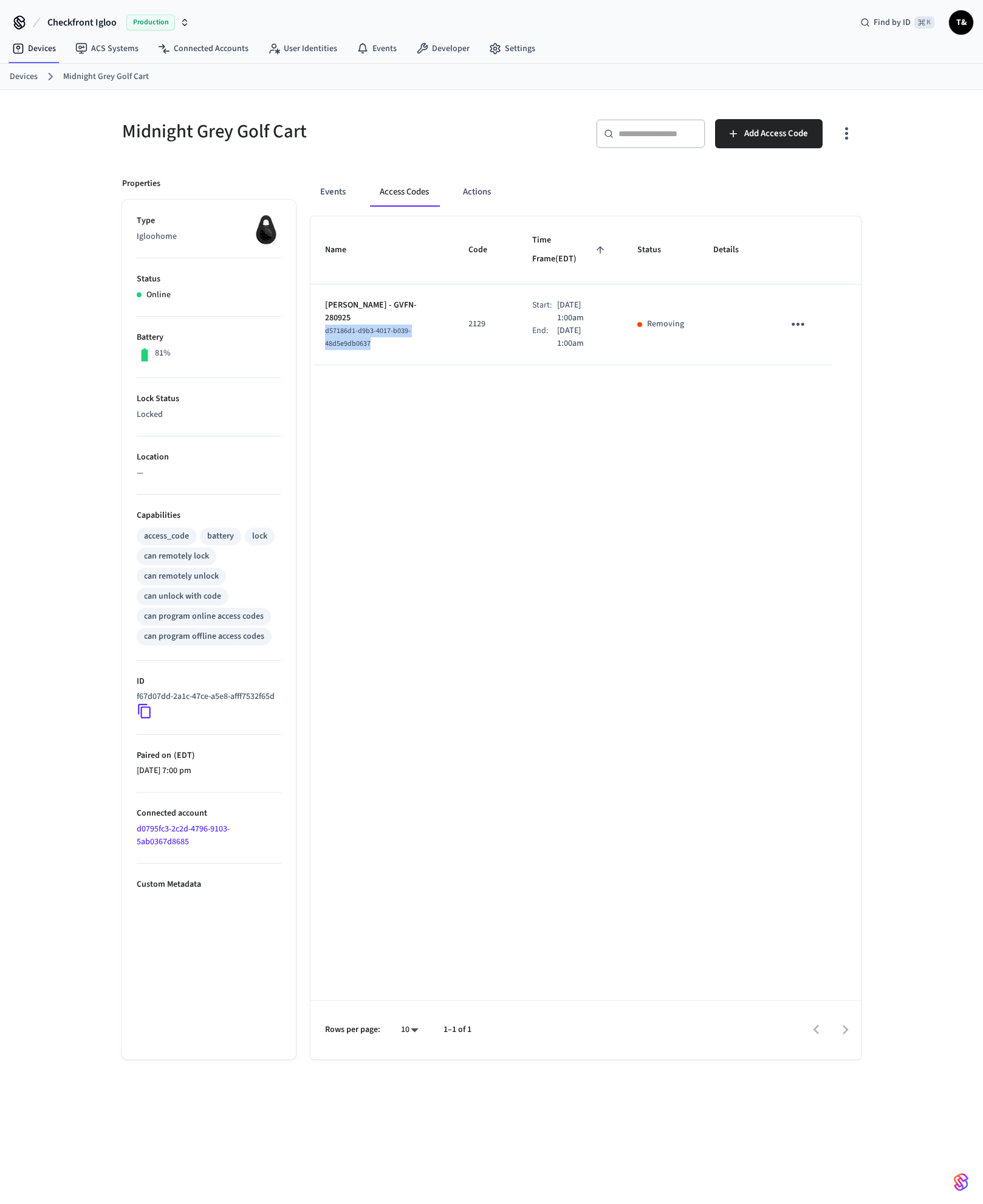
drag, startPoint x: 374, startPoint y: 317, endPoint x: 316, endPoint y: 307, distance: 58.9
click at [316, 307] on td "Miles sweiss - GVFN-280925 d57186d1-d9b3-4017-b039-48d5e9db0637" at bounding box center [382, 325] width 143 height 81
copy span "d57186d1-d9b3-4017-b039-48d5e9db0637"
